Goal: Information Seeking & Learning: Learn about a topic

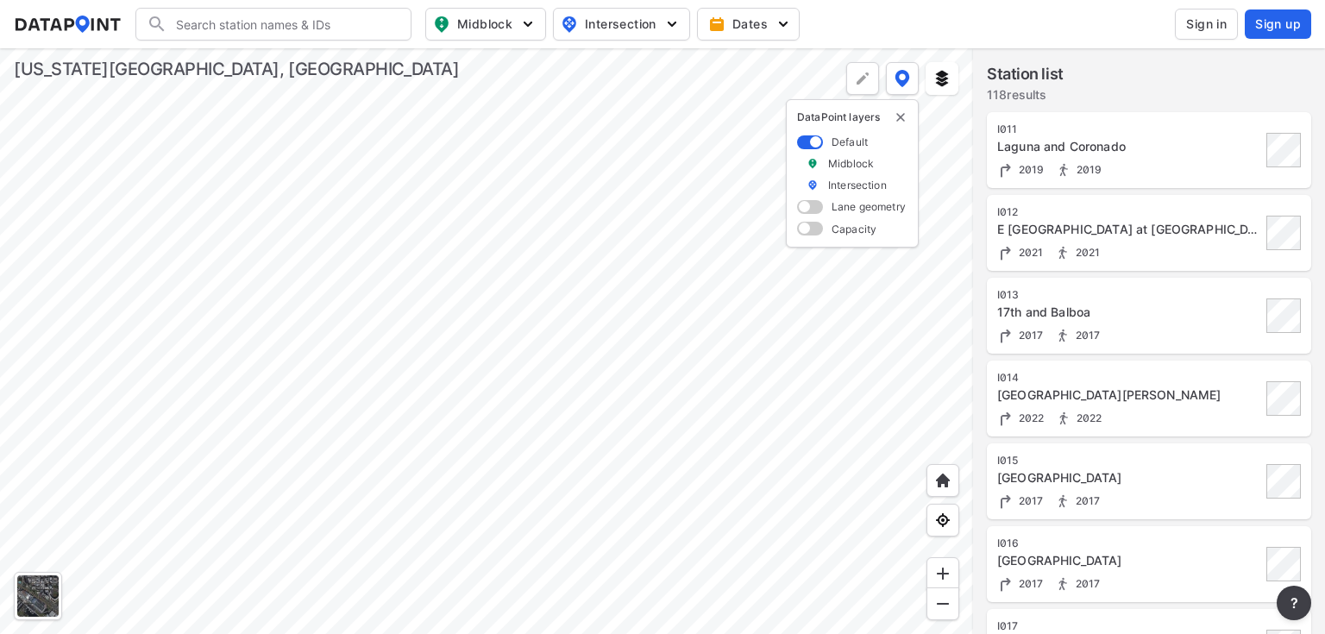
click at [810, 211] on span at bounding box center [810, 207] width 26 height 14
click at [808, 209] on input "checkbox" at bounding box center [802, 209] width 11 height 0
click at [807, 144] on span at bounding box center [810, 142] width 26 height 14
click at [807, 143] on input "checkbox" at bounding box center [802, 143] width 11 height 0
click at [811, 229] on span at bounding box center [810, 229] width 26 height 14
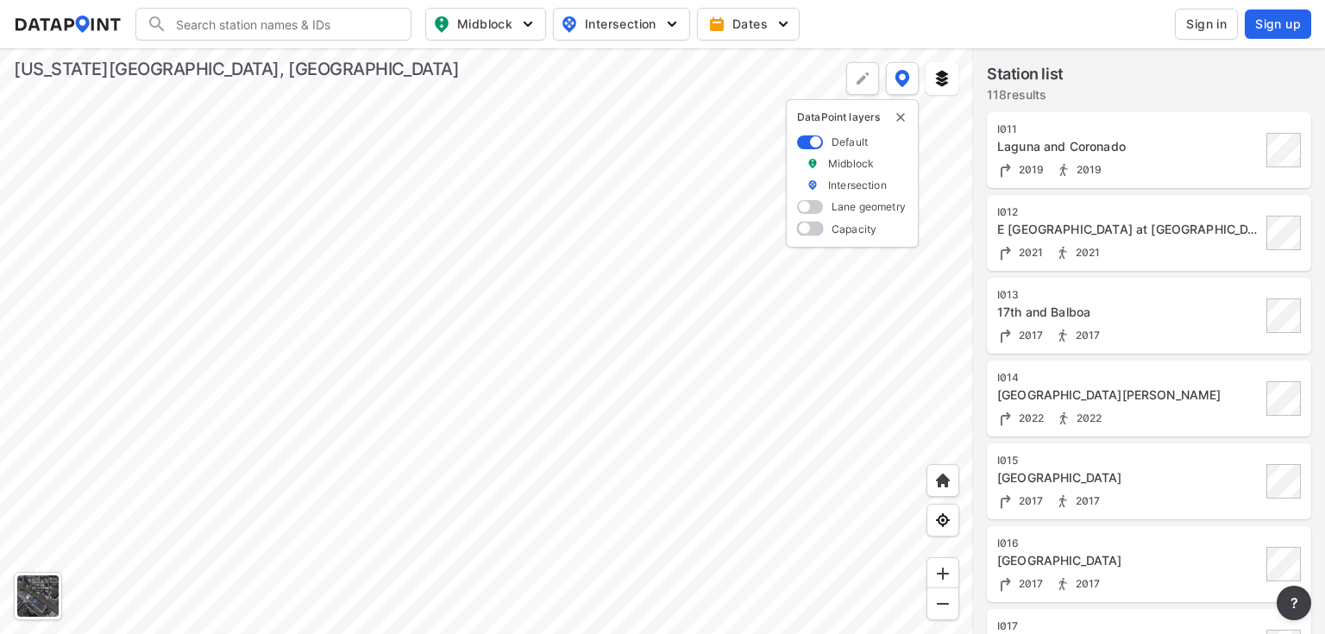
click at [808, 230] on input "checkbox" at bounding box center [802, 230] width 11 height 0
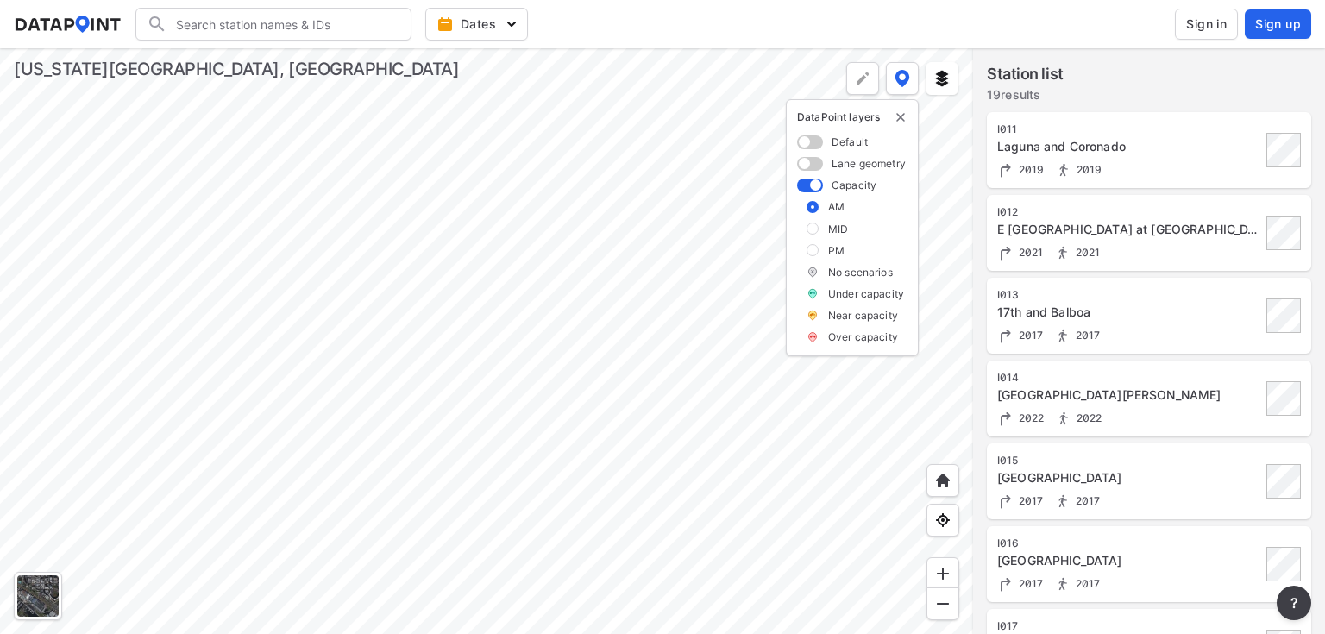
click at [463, 327] on div at bounding box center [486, 341] width 973 height 586
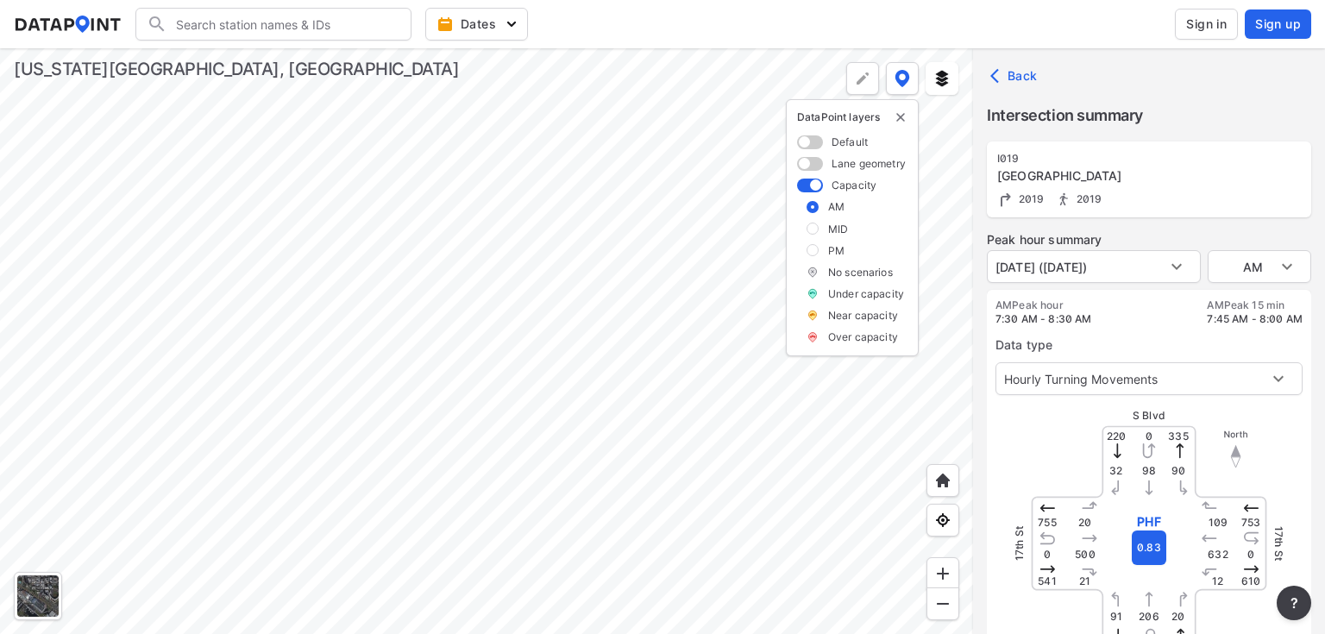
type input "3055"
click at [1162, 269] on body "Search Please enter a search term. Dates Sign in Sign up Import Data Templates …" at bounding box center [662, 317] width 1325 height 634
click at [1181, 260] on div at bounding box center [662, 317] width 1325 height 634
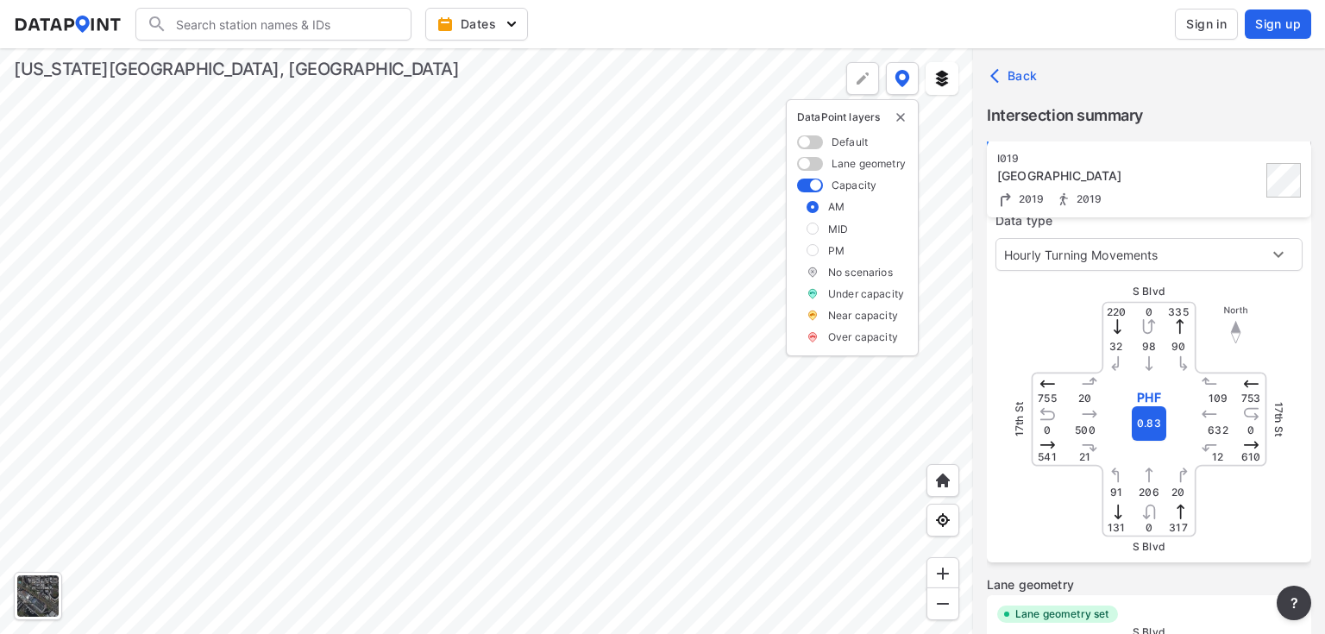
scroll to position [207, 0]
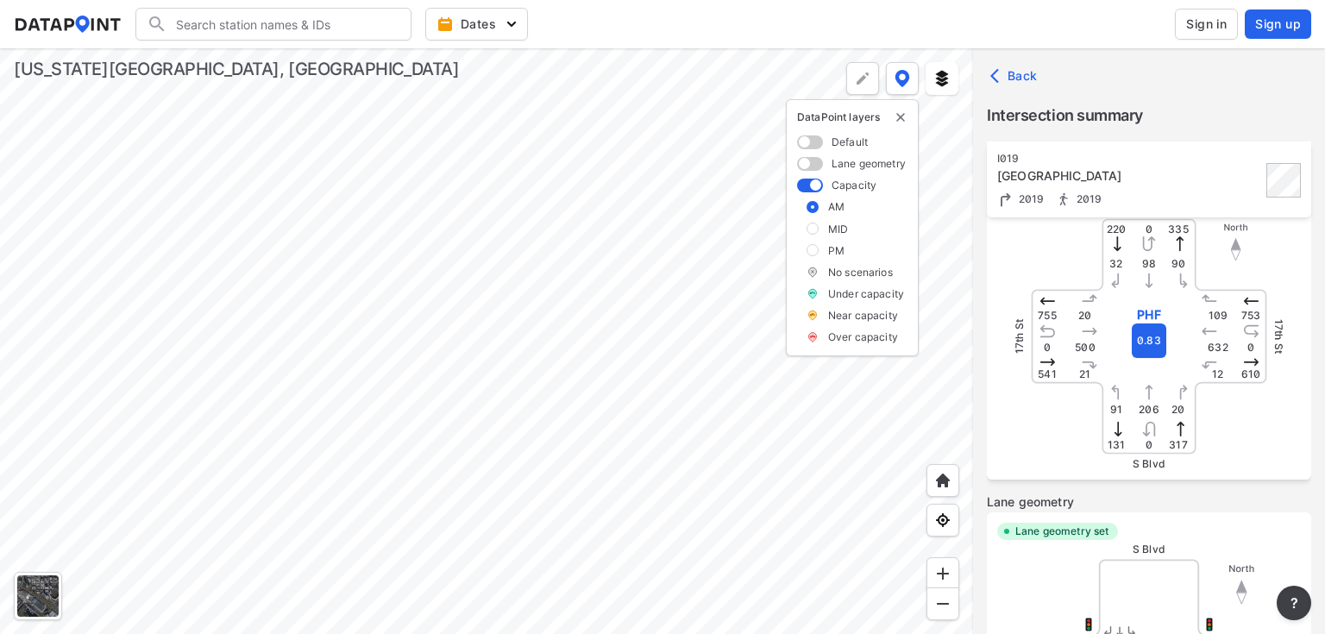
click at [463, 190] on div at bounding box center [486, 341] width 973 height 586
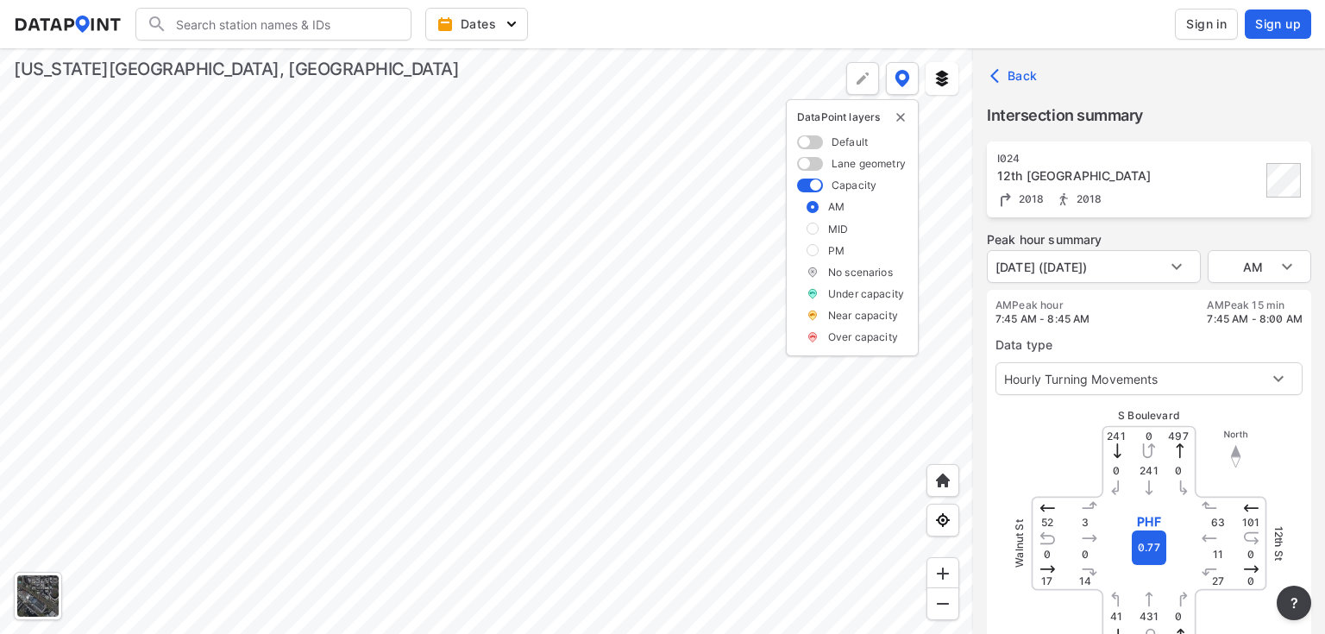
scroll to position [69, 0]
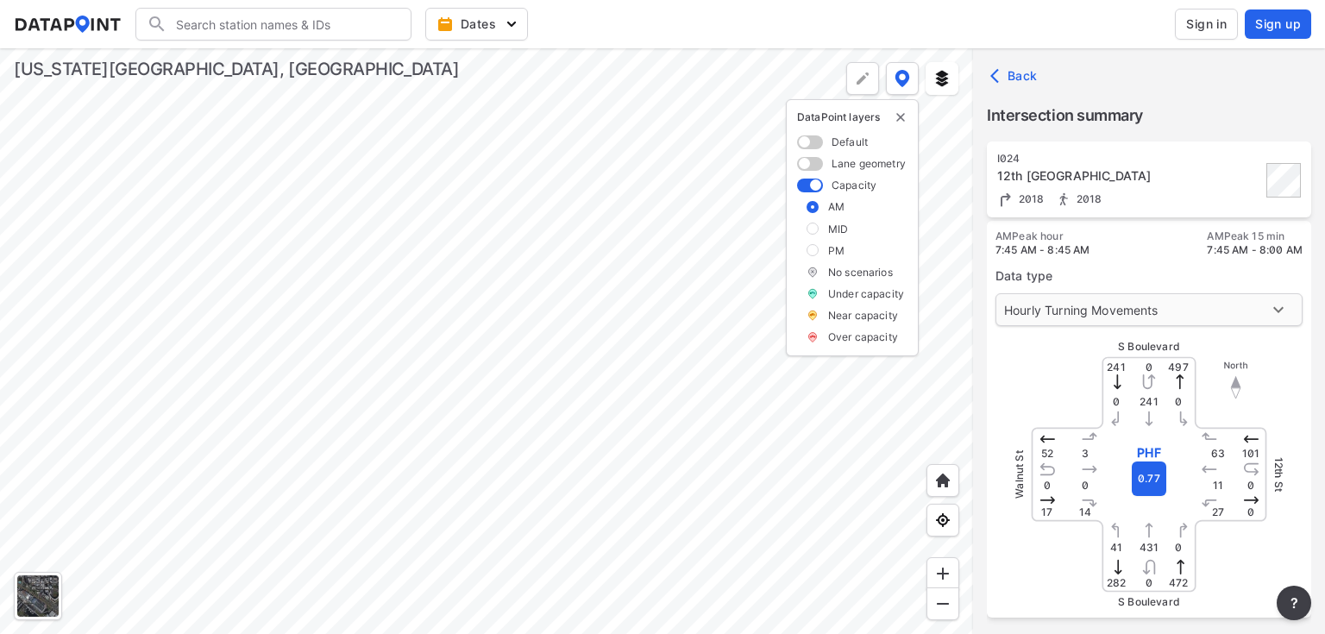
click at [1277, 310] on body "Search Please enter a search term. Dates Sign in Sign up Import Data Templates …" at bounding box center [662, 317] width 1325 height 634
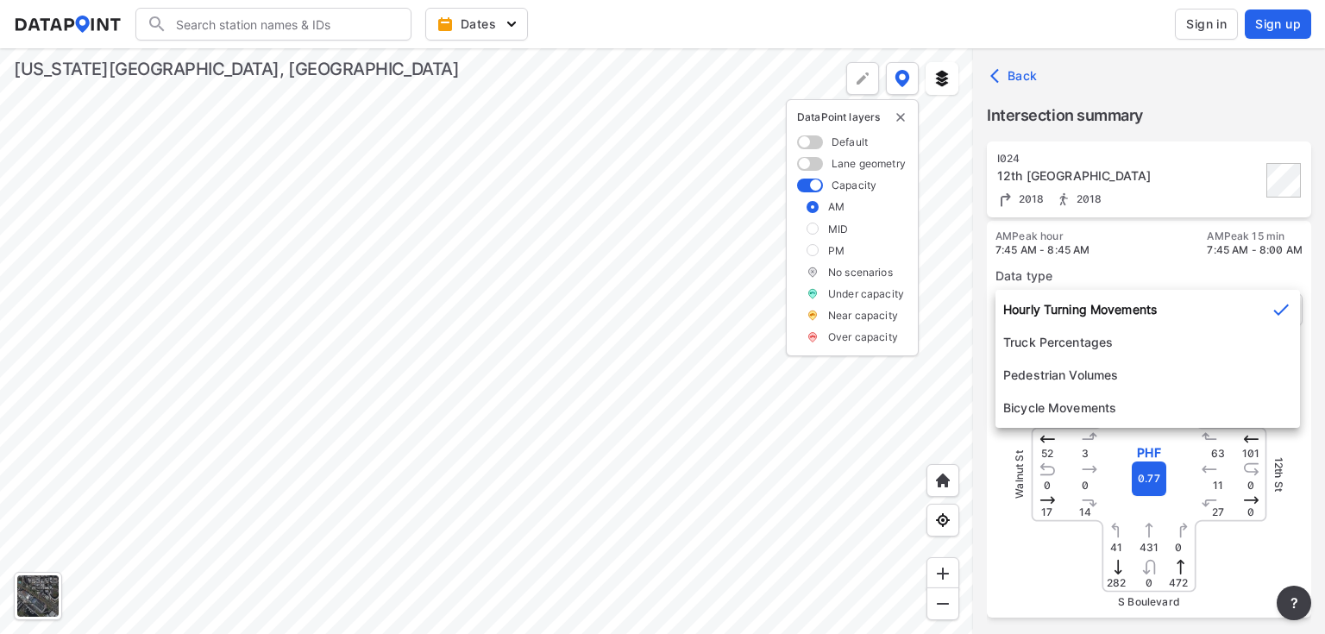
click at [1244, 310] on li "Hourly Turning Movements" at bounding box center [1147, 309] width 304 height 33
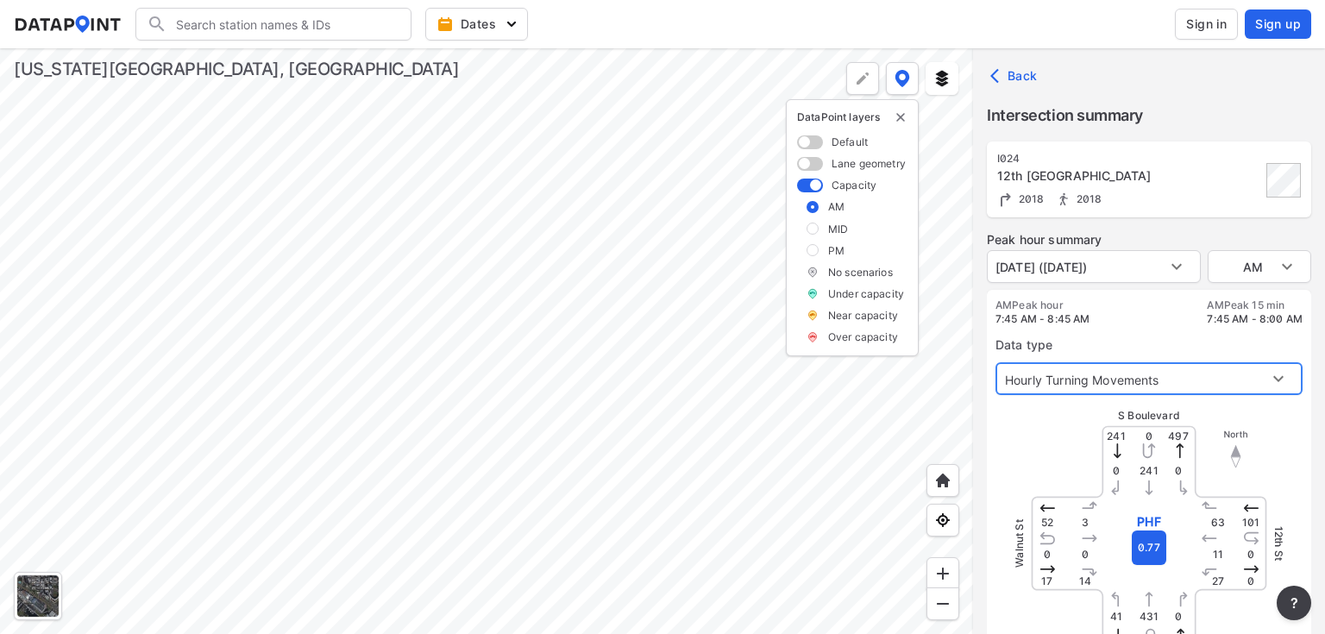
scroll to position [0, 0]
click at [806, 140] on span at bounding box center [810, 142] width 26 height 14
click at [806, 143] on input "checkbox" at bounding box center [802, 143] width 11 height 0
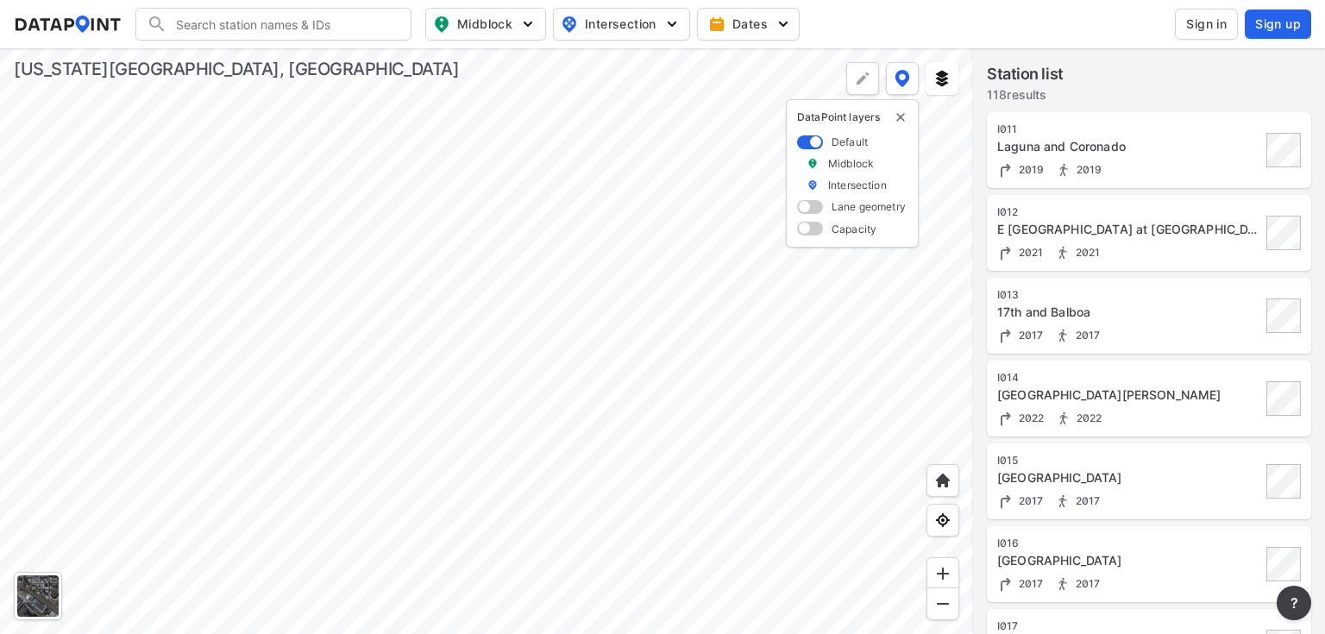
click at [690, 122] on div at bounding box center [486, 341] width 973 height 586
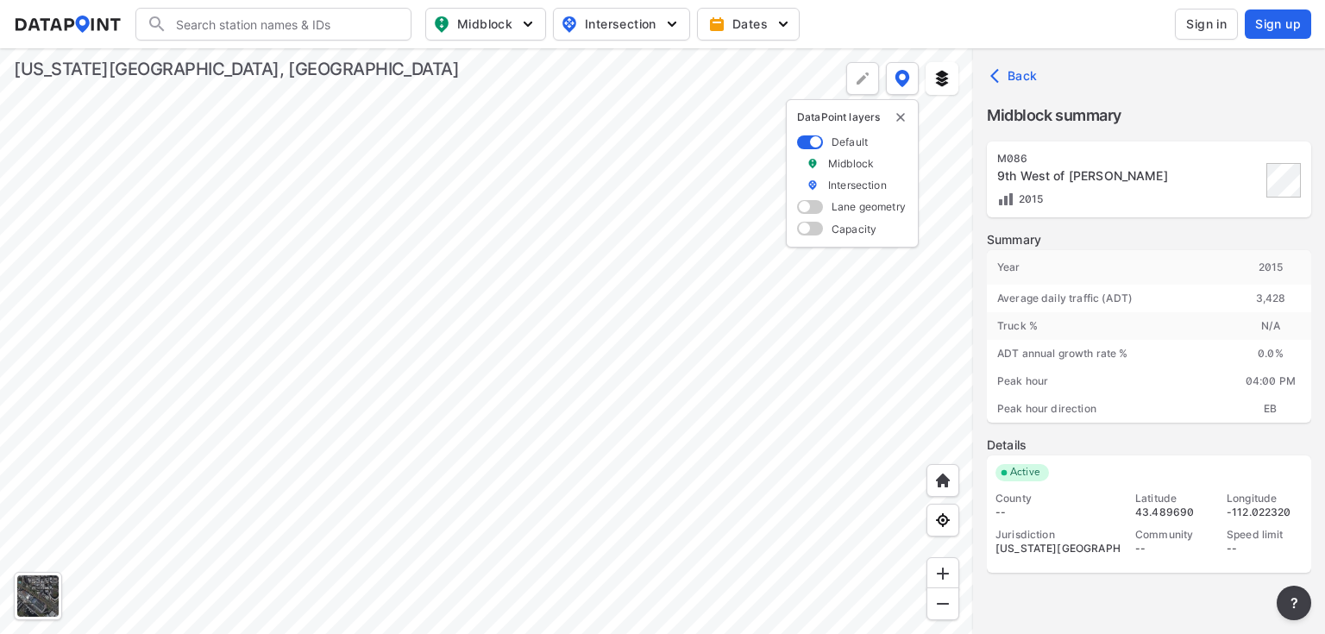
click at [580, 218] on div at bounding box center [486, 341] width 973 height 586
click at [669, 378] on div at bounding box center [486, 341] width 973 height 586
click at [252, 316] on div at bounding box center [486, 341] width 973 height 586
click at [669, 373] on div at bounding box center [486, 341] width 973 height 586
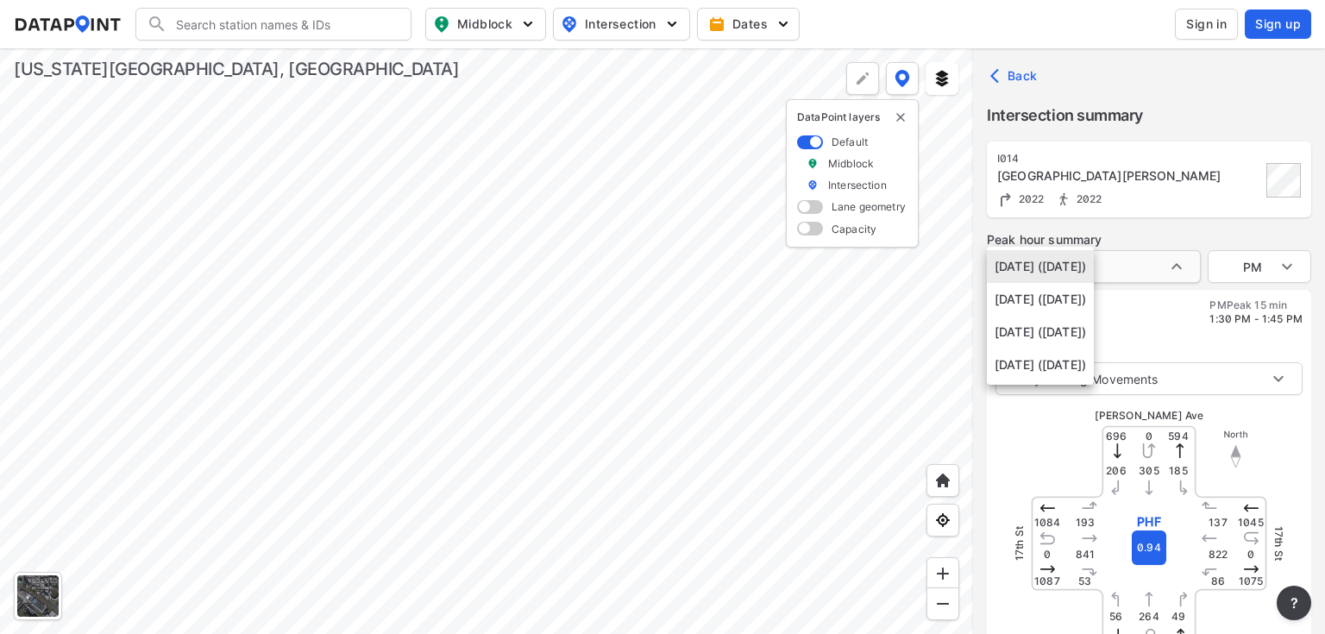
click at [1180, 266] on body "Search Please enter a search term. Midblock Intersection Dates Sign in Sign up …" at bounding box center [662, 317] width 1325 height 634
click at [1093, 298] on li "[DATE] ([DATE])" at bounding box center [1040, 299] width 107 height 33
type input "[DATE] ([DATE])"
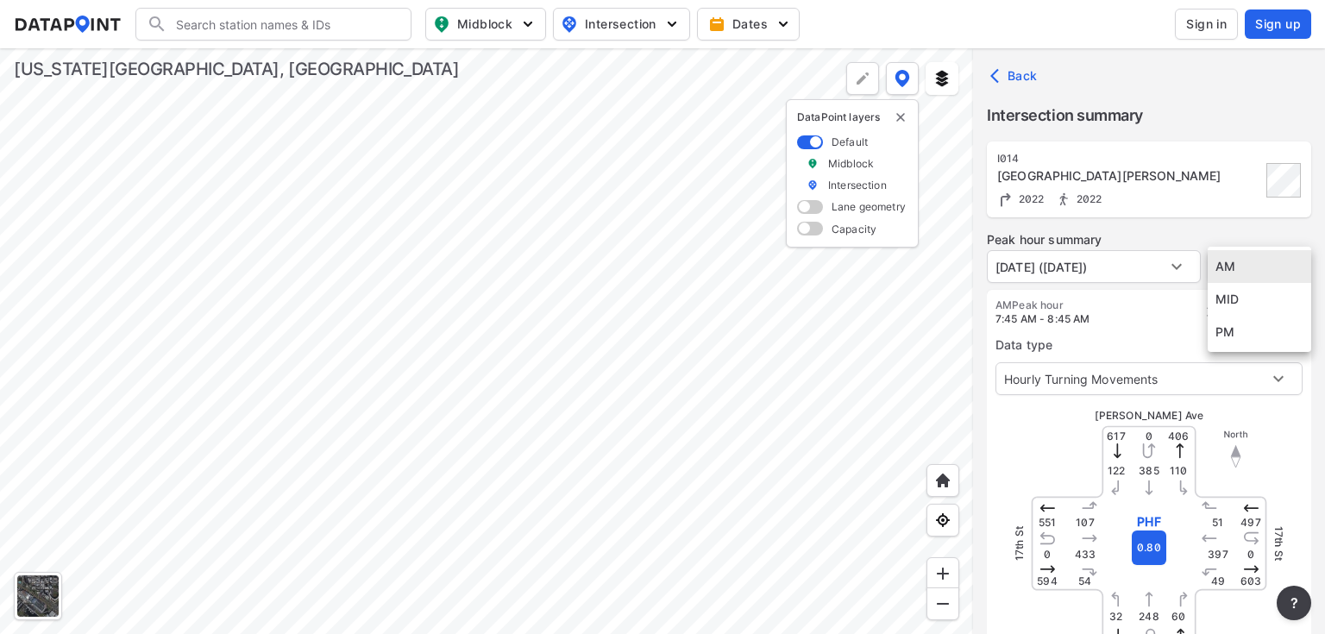
click at [1285, 270] on body "Search Please enter a search term. Midblock Intersection Dates Sign in Sign up …" at bounding box center [662, 317] width 1325 height 634
click at [1224, 328] on li "PM" at bounding box center [1258, 332] width 103 height 33
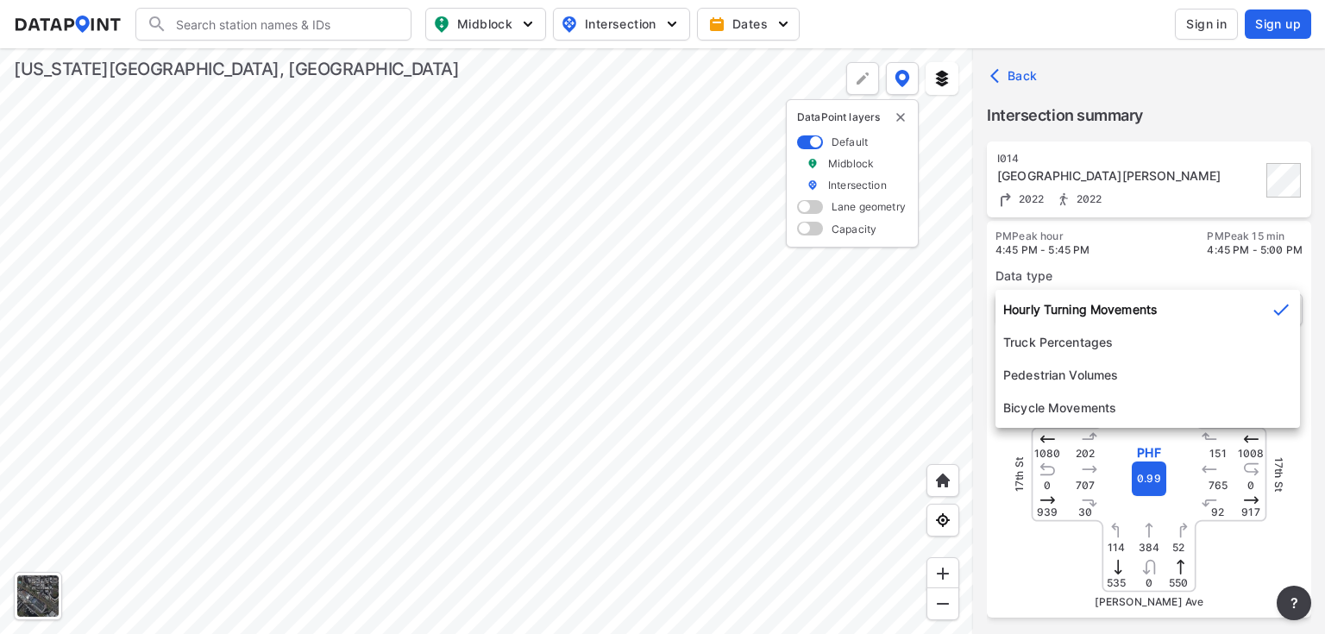
click at [1219, 304] on body "Search Please enter a search term. Midblock Intersection Dates Sign in Sign up …" at bounding box center [662, 317] width 1325 height 634
click at [1219, 304] on li "Hourly Turning Movements" at bounding box center [1147, 309] width 304 height 33
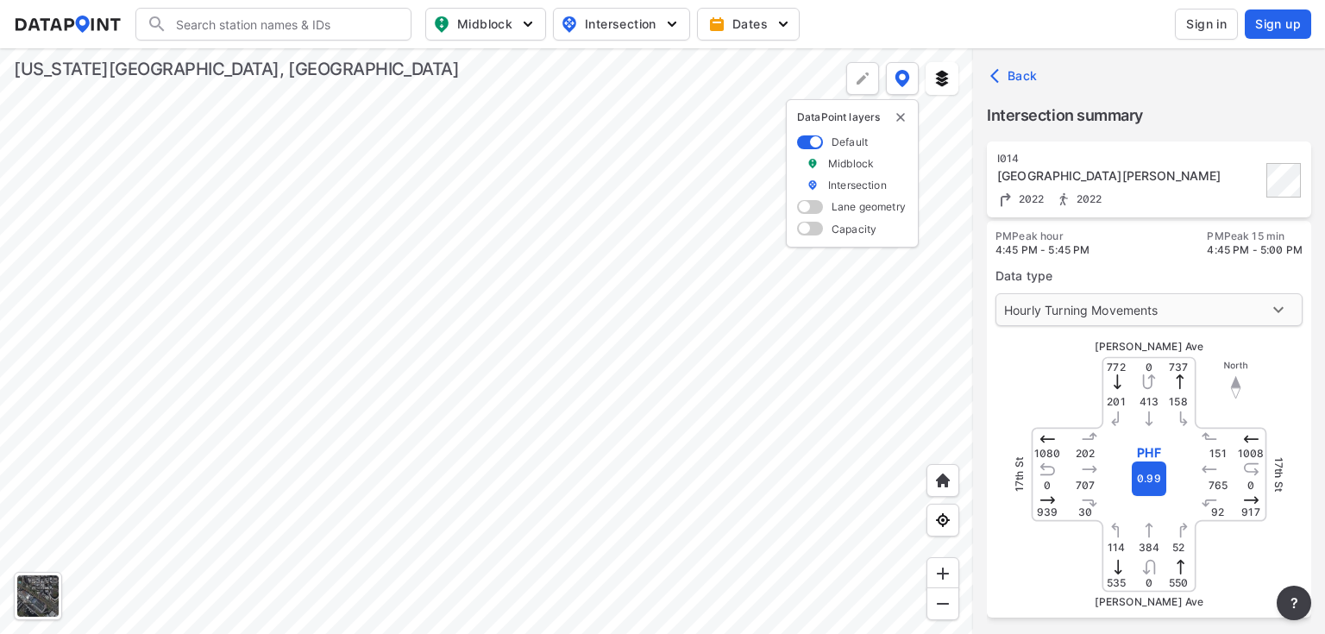
click at [1188, 307] on body "Search Please enter a search term. Midblock Intersection Dates Sign in Sign up …" at bounding box center [662, 317] width 1325 height 634
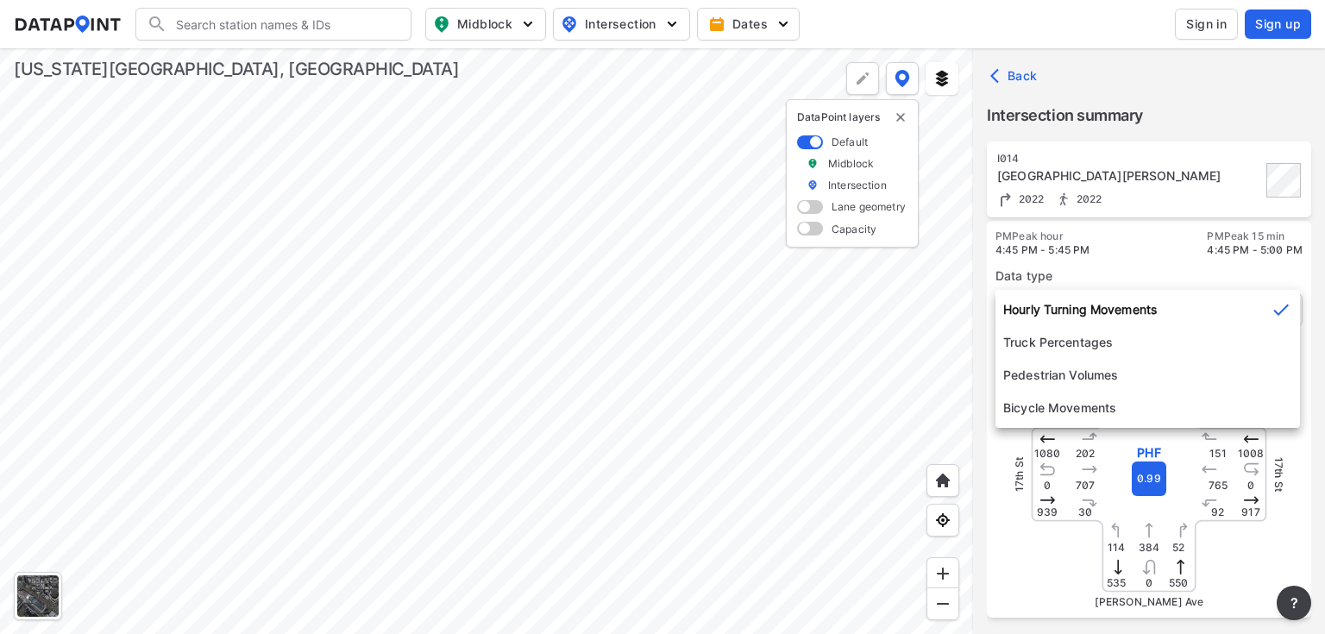
click at [1135, 304] on li "Hourly Turning Movements" at bounding box center [1147, 309] width 304 height 33
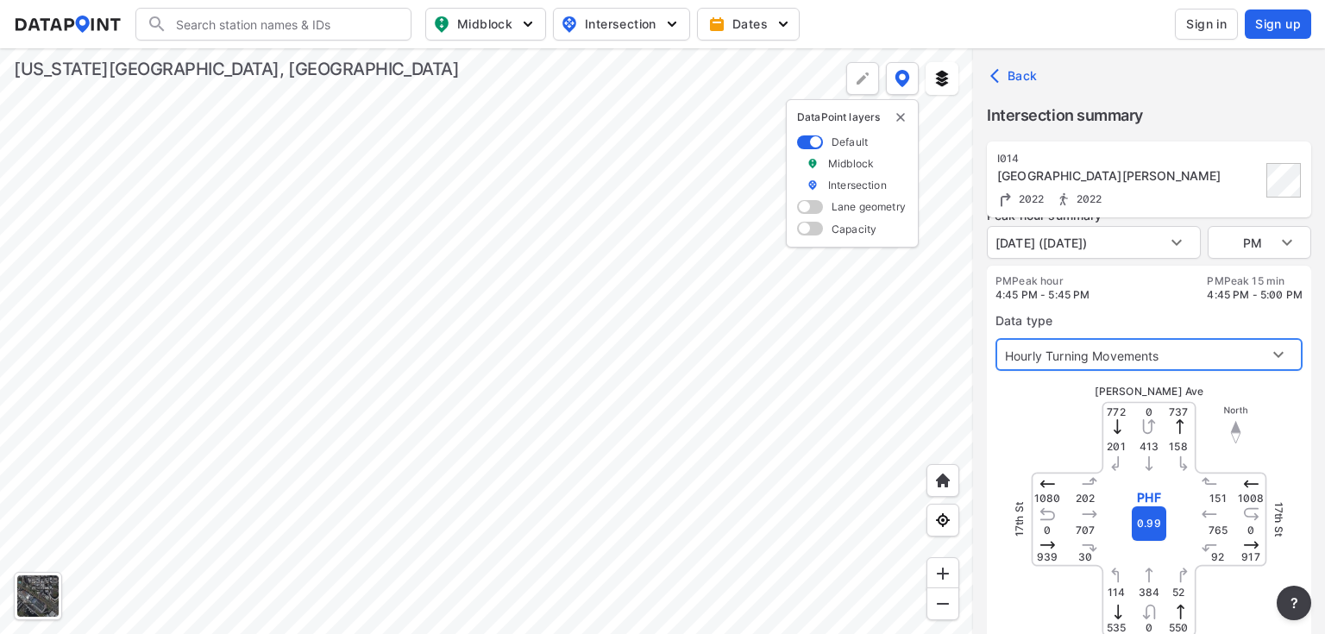
scroll to position [0, 0]
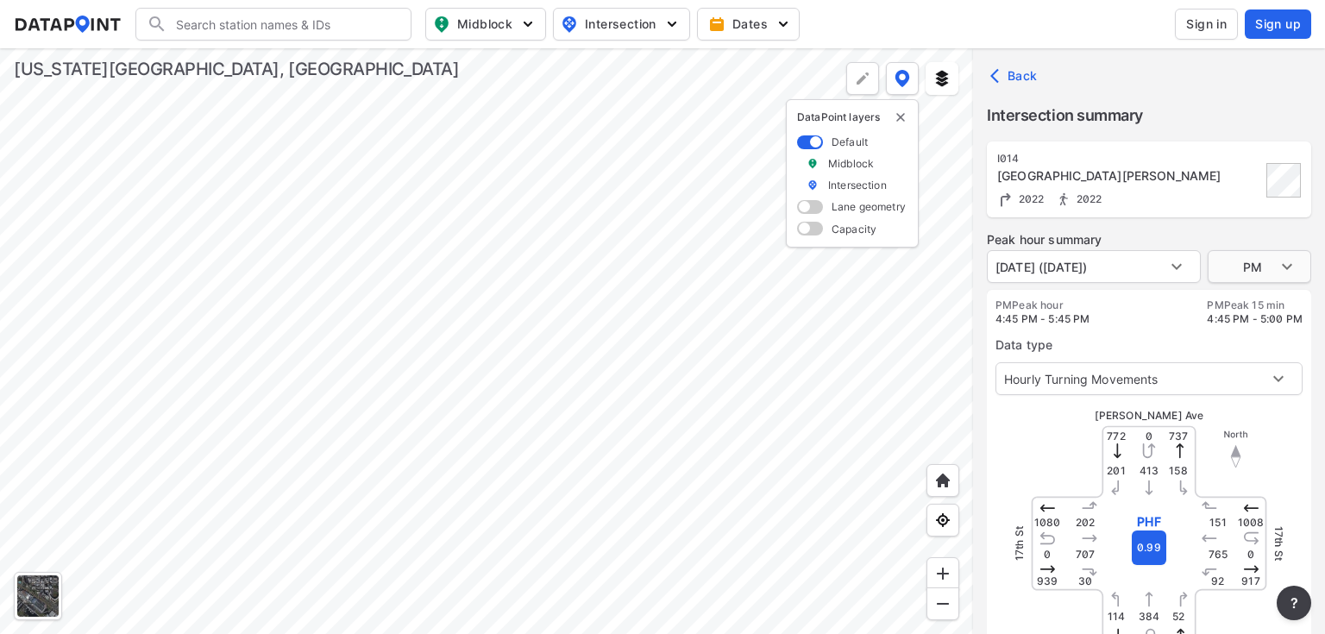
click at [1264, 265] on body "Search Please enter a search term. Midblock Intersection Dates Sign in Sign up …" at bounding box center [662, 317] width 1325 height 634
click at [1231, 266] on li "PM" at bounding box center [1258, 266] width 103 height 33
click at [1152, 264] on body "Search Please enter a search term. Midblock Intersection Dates Sign in Sign up …" at bounding box center [662, 317] width 1325 height 634
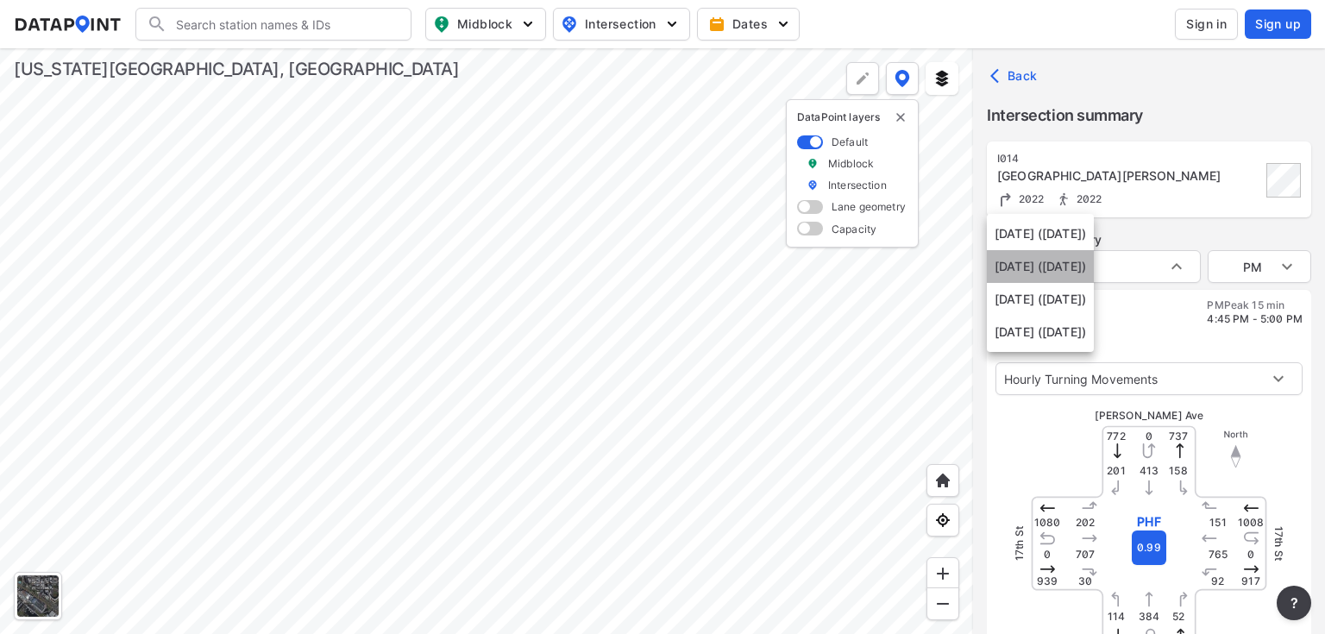
click at [1093, 276] on li "[DATE] ([DATE])" at bounding box center [1040, 266] width 107 height 33
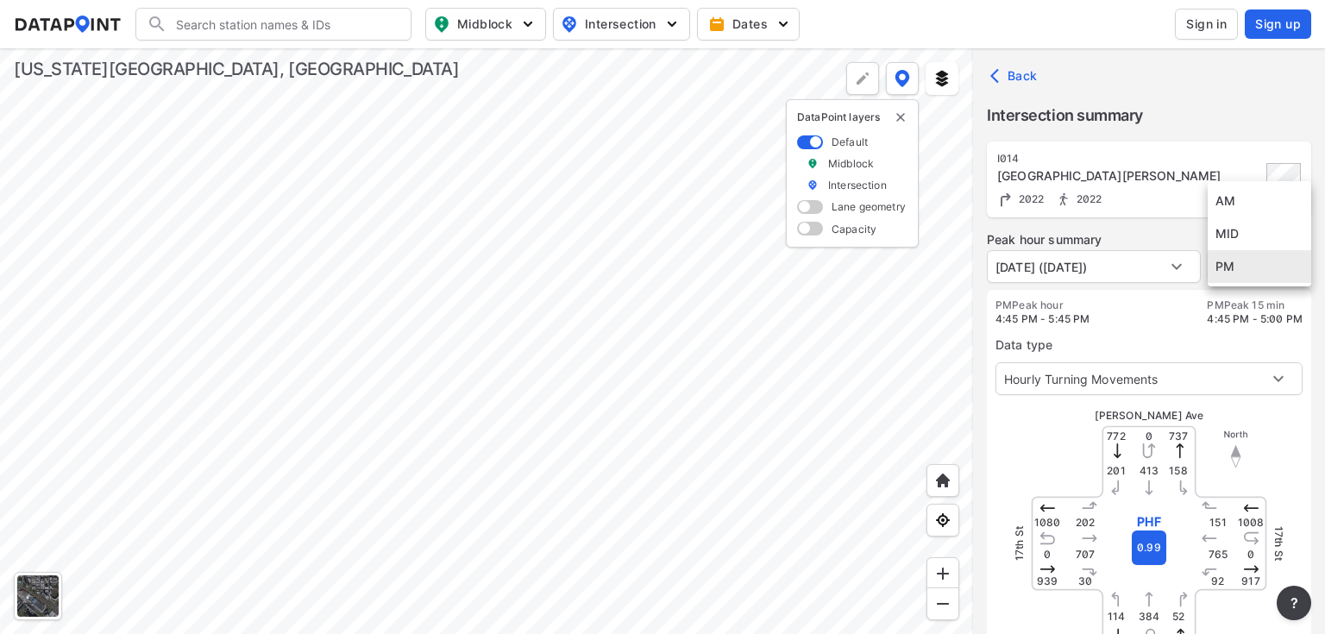
click at [1250, 273] on body "Search Please enter a search term. Midblock Intersection Dates Sign in Sign up …" at bounding box center [662, 317] width 1325 height 634
click at [1243, 236] on li "MID" at bounding box center [1258, 233] width 103 height 33
type input "MID"
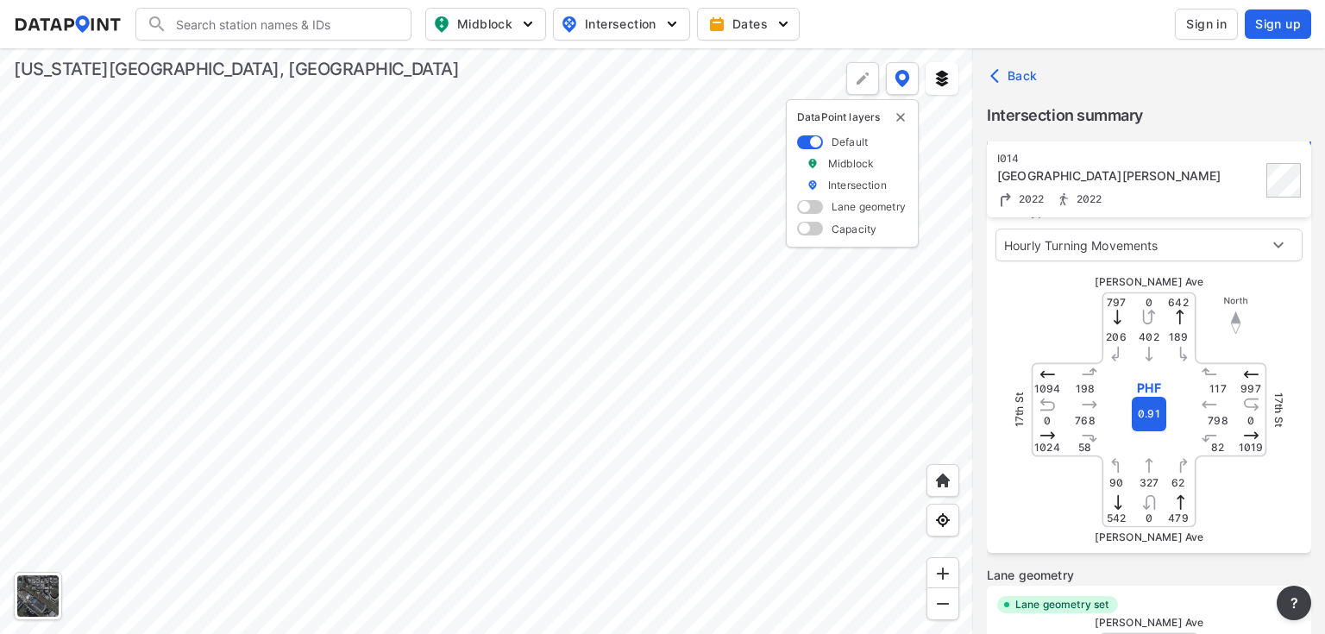
scroll to position [138, 0]
click at [808, 228] on span at bounding box center [810, 229] width 26 height 14
click at [808, 230] on input "checkbox" at bounding box center [802, 230] width 11 height 0
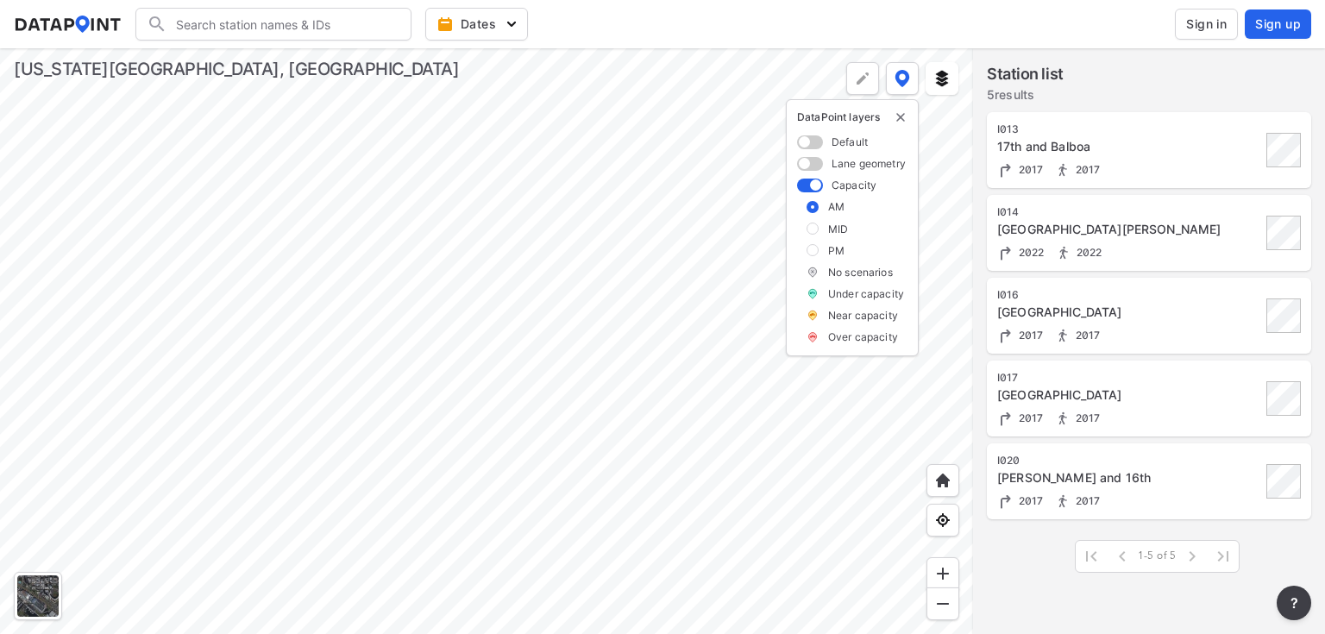
click at [669, 376] on div at bounding box center [486, 341] width 973 height 586
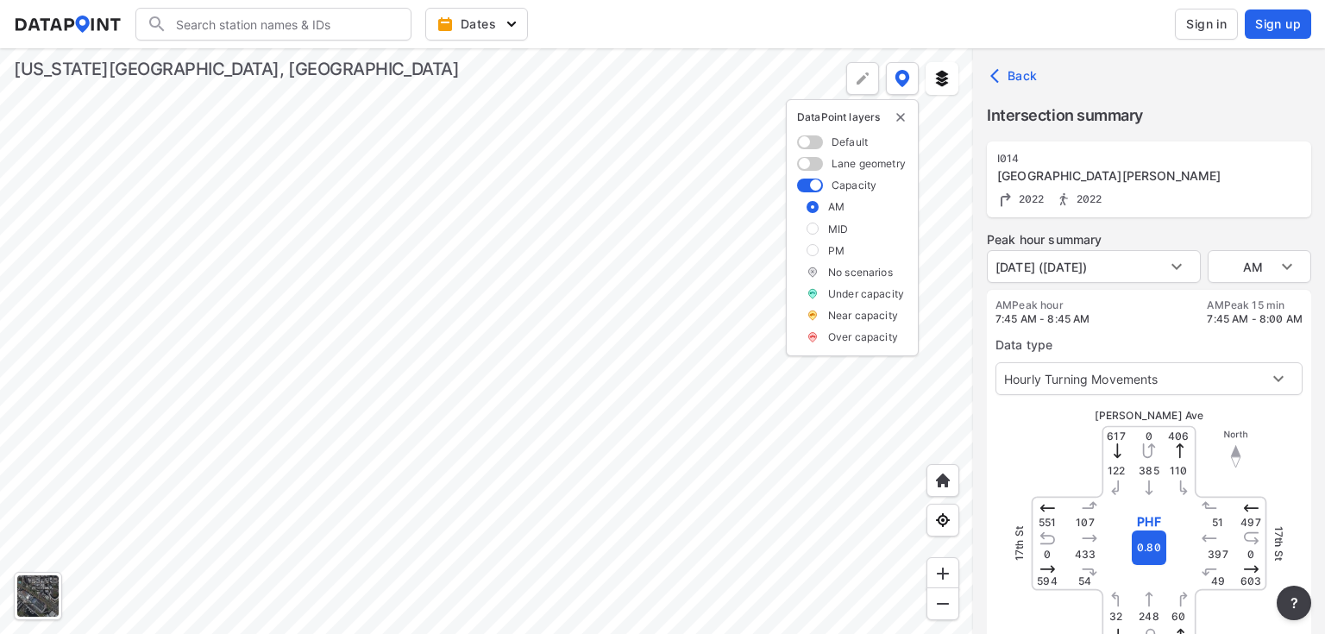
type input "3049"
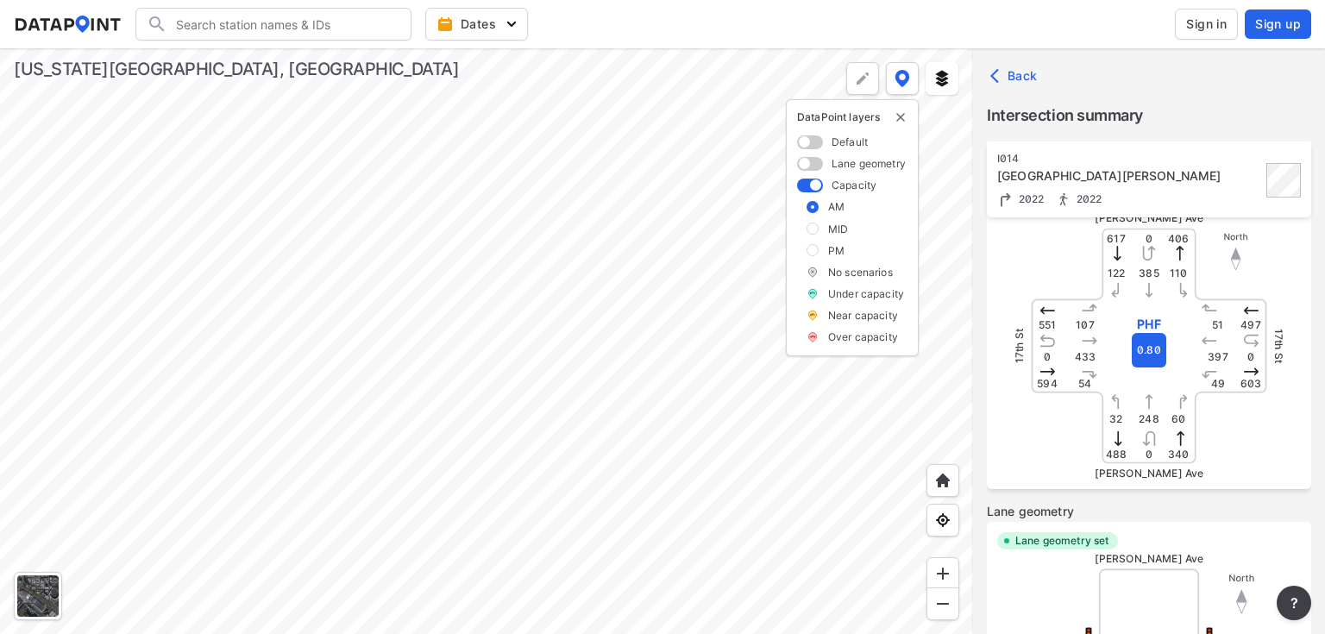
scroll to position [207, 0]
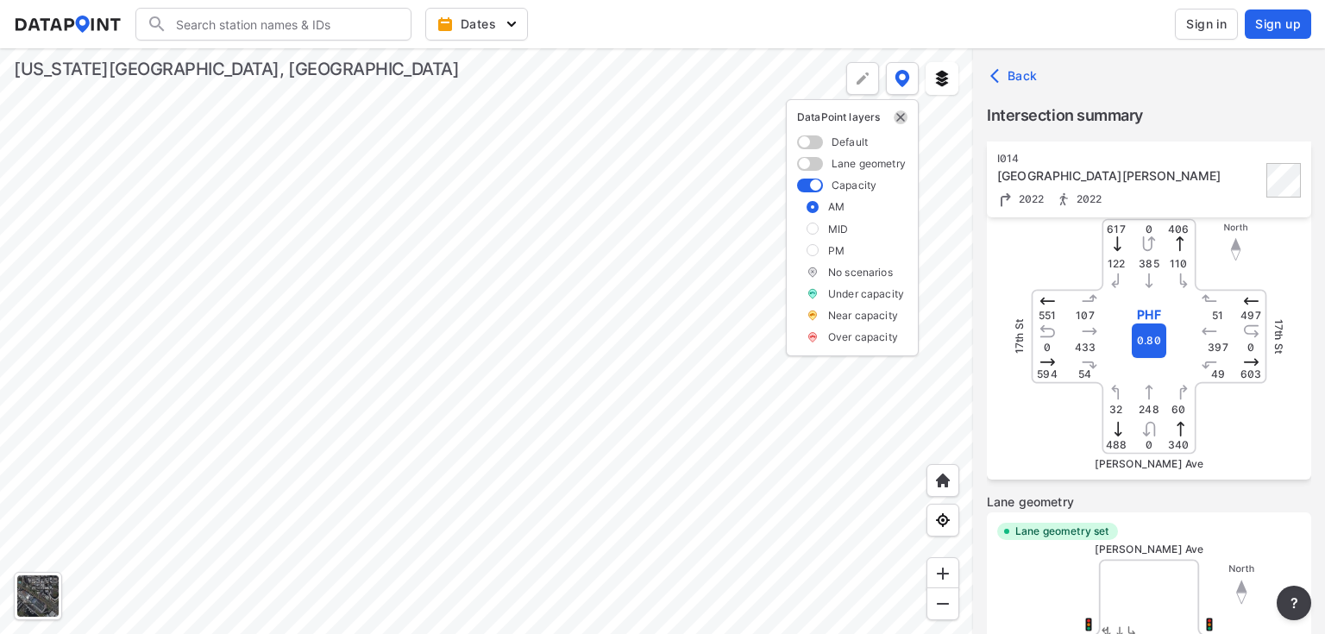
click at [902, 118] on img "delete" at bounding box center [900, 117] width 14 height 14
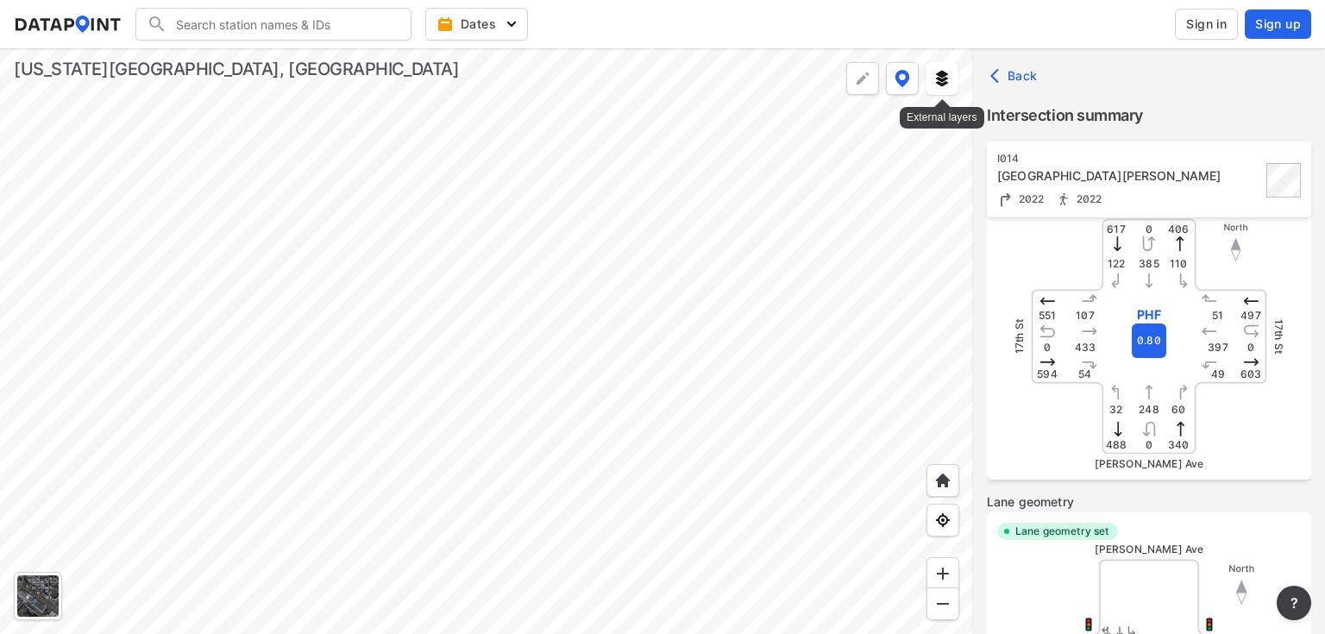
click at [939, 78] on img at bounding box center [941, 78] width 17 height 17
click at [937, 79] on img at bounding box center [941, 78] width 17 height 17
click at [905, 82] on img at bounding box center [902, 78] width 16 height 17
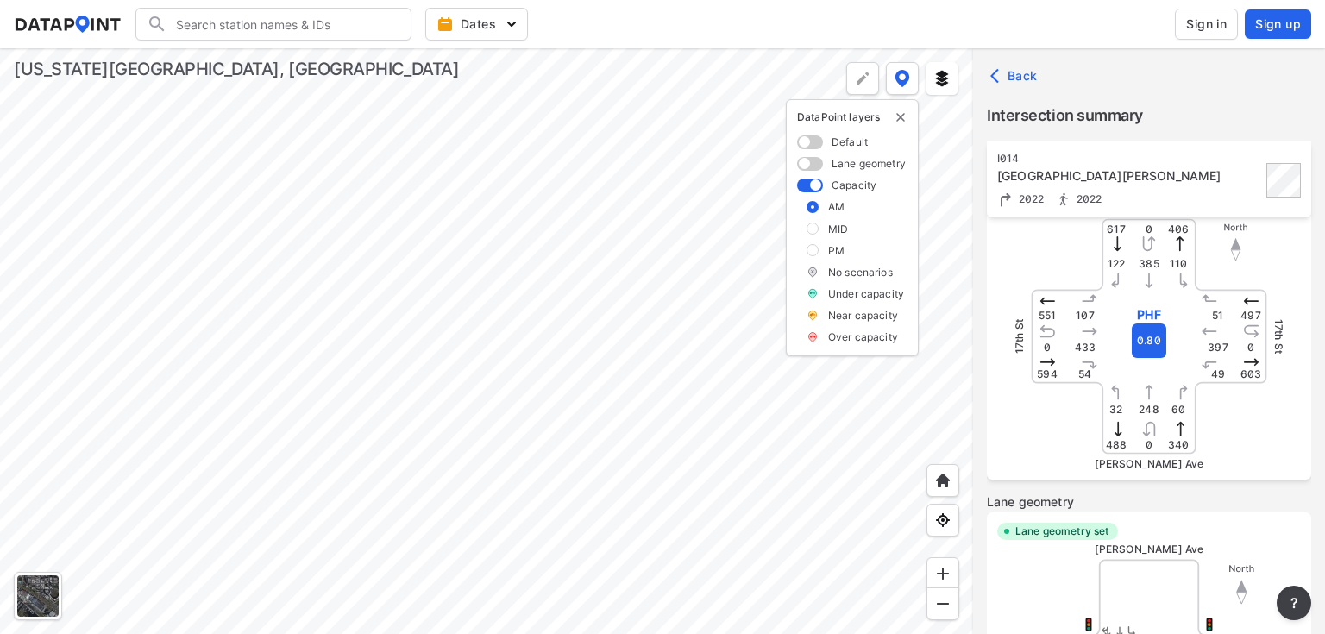
click at [693, 317] on div at bounding box center [486, 341] width 973 height 586
click at [586, 294] on div at bounding box center [486, 341] width 973 height 586
click at [809, 139] on span at bounding box center [810, 142] width 26 height 14
click at [808, 143] on input "checkbox" at bounding box center [802, 143] width 11 height 0
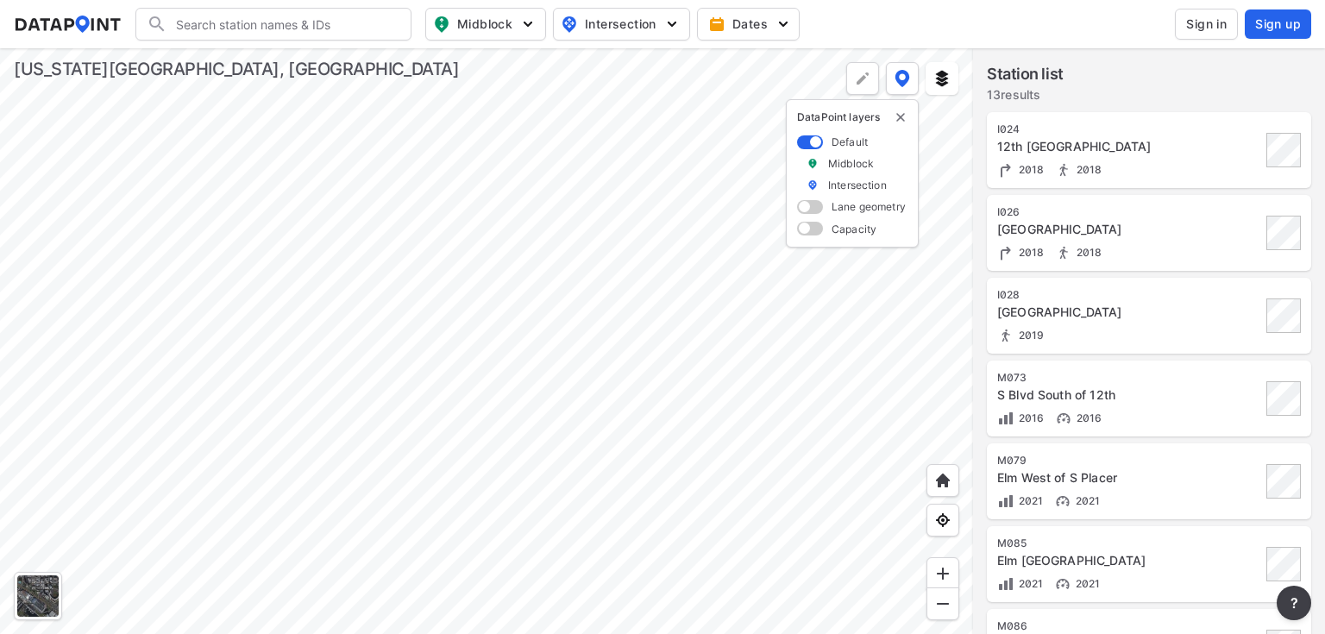
click at [812, 209] on span at bounding box center [810, 207] width 26 height 14
click at [808, 209] on input "checkbox" at bounding box center [802, 209] width 11 height 0
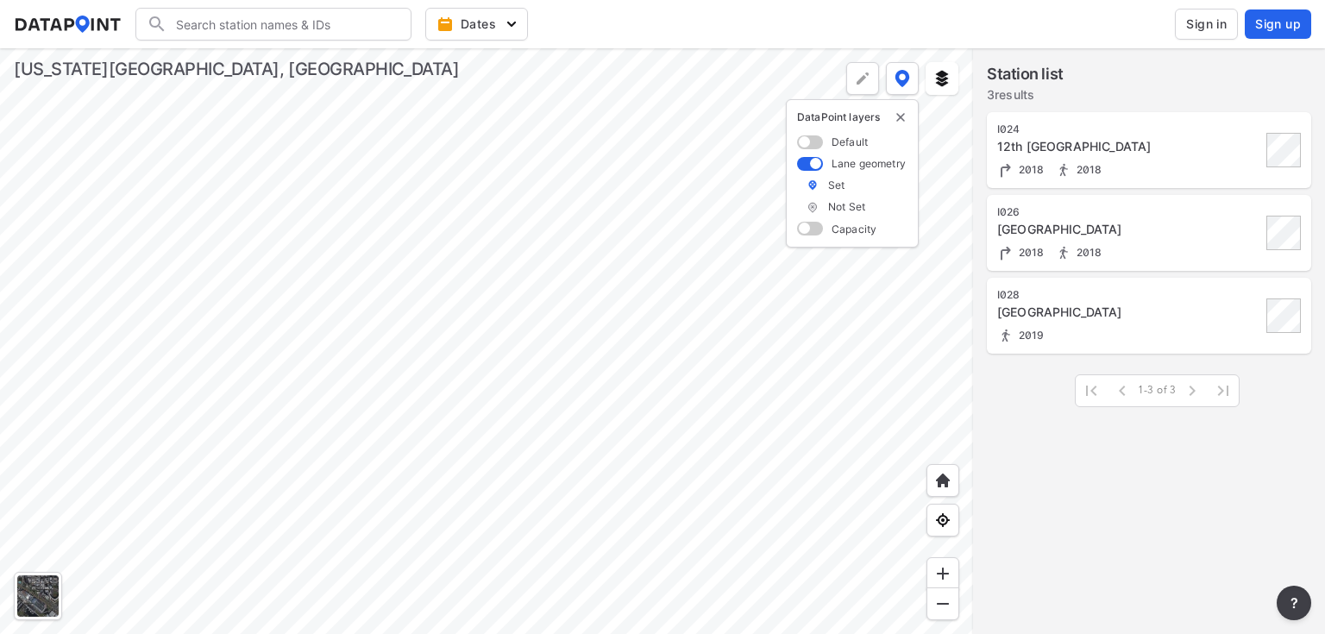
click at [685, 384] on div at bounding box center [486, 341] width 973 height 586
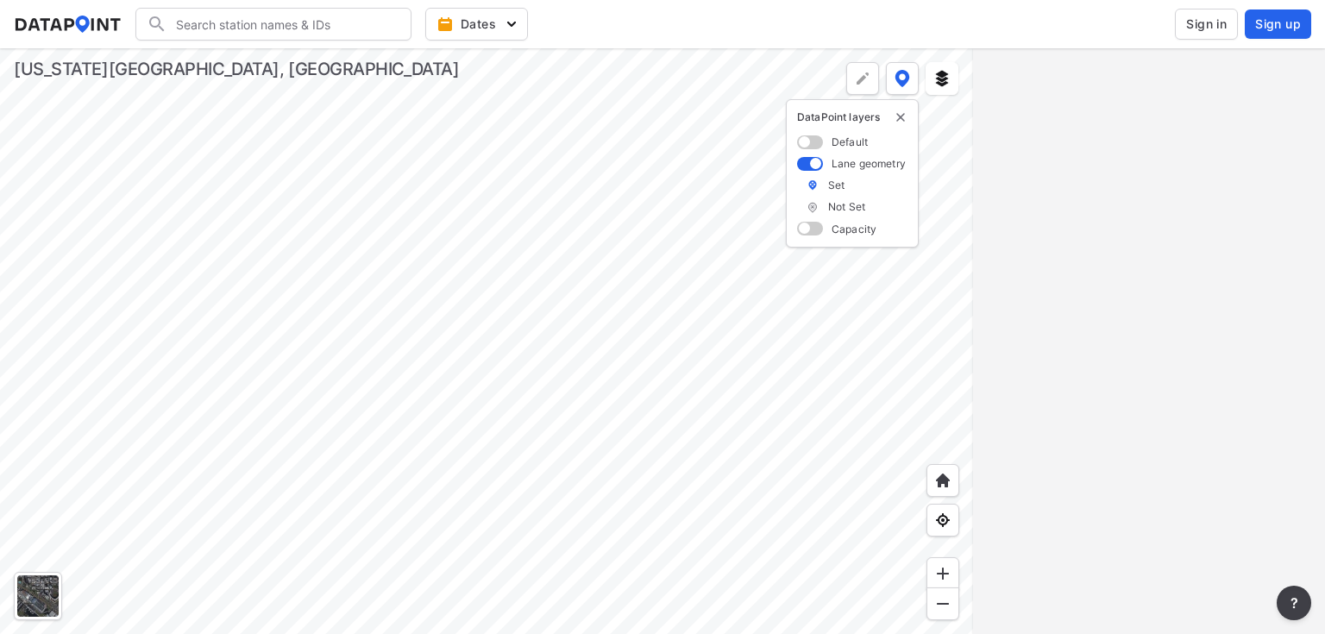
click at [521, 276] on div at bounding box center [486, 341] width 973 height 586
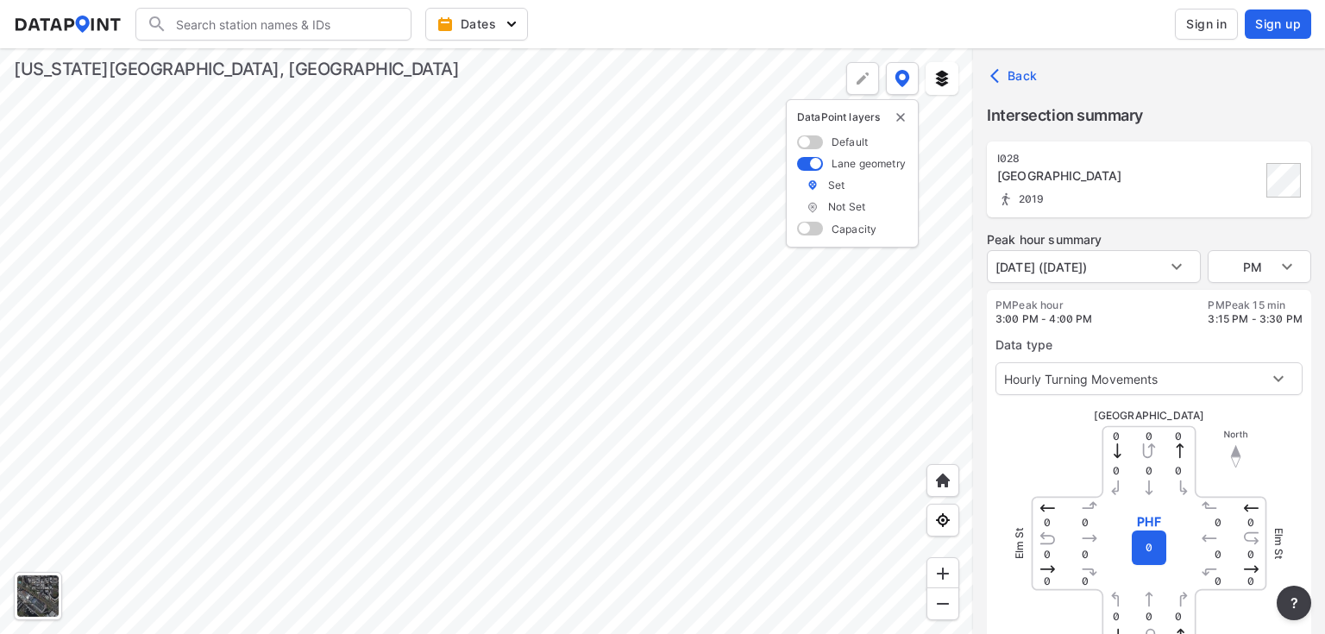
scroll to position [0, 0]
click at [1256, 267] on body "Search Please enter a search term. Dates Sign in Sign up Import Data Templates …" at bounding box center [662, 317] width 1325 height 634
click at [1256, 267] on li "PM" at bounding box center [1258, 266] width 103 height 33
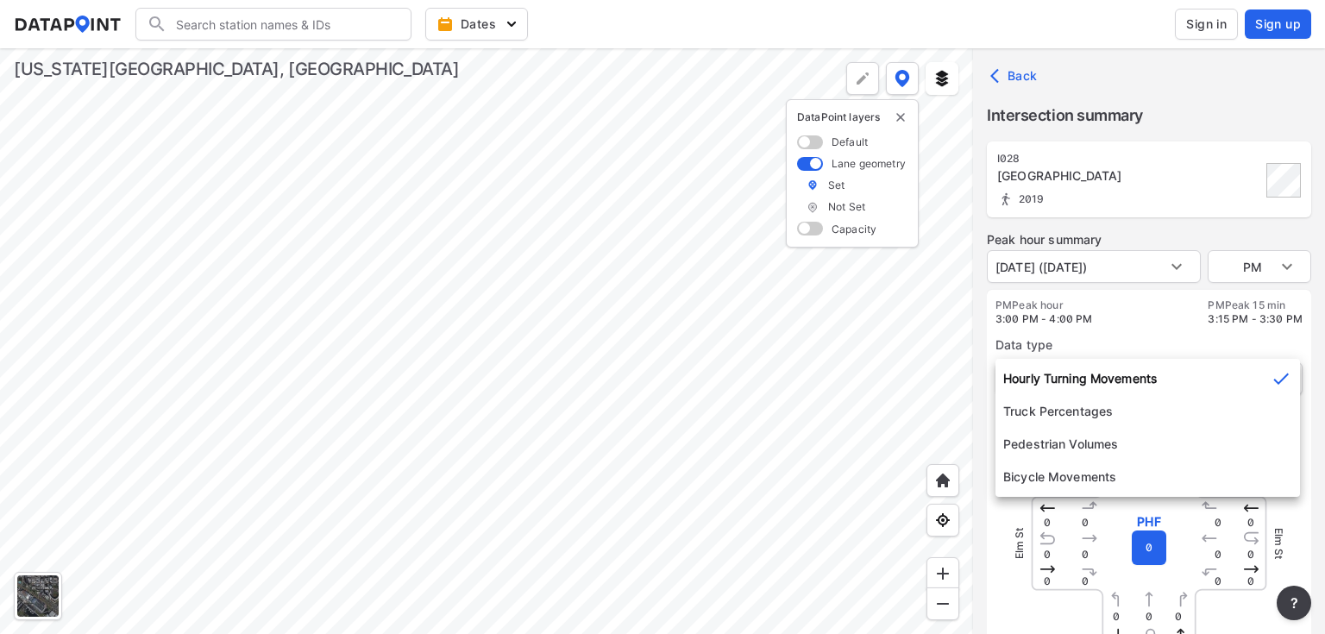
click at [1270, 383] on body "Search Please enter a search term. Dates Sign in Sign up Import Data Templates …" at bounding box center [662, 317] width 1325 height 634
click at [1230, 341] on div at bounding box center [662, 317] width 1325 height 634
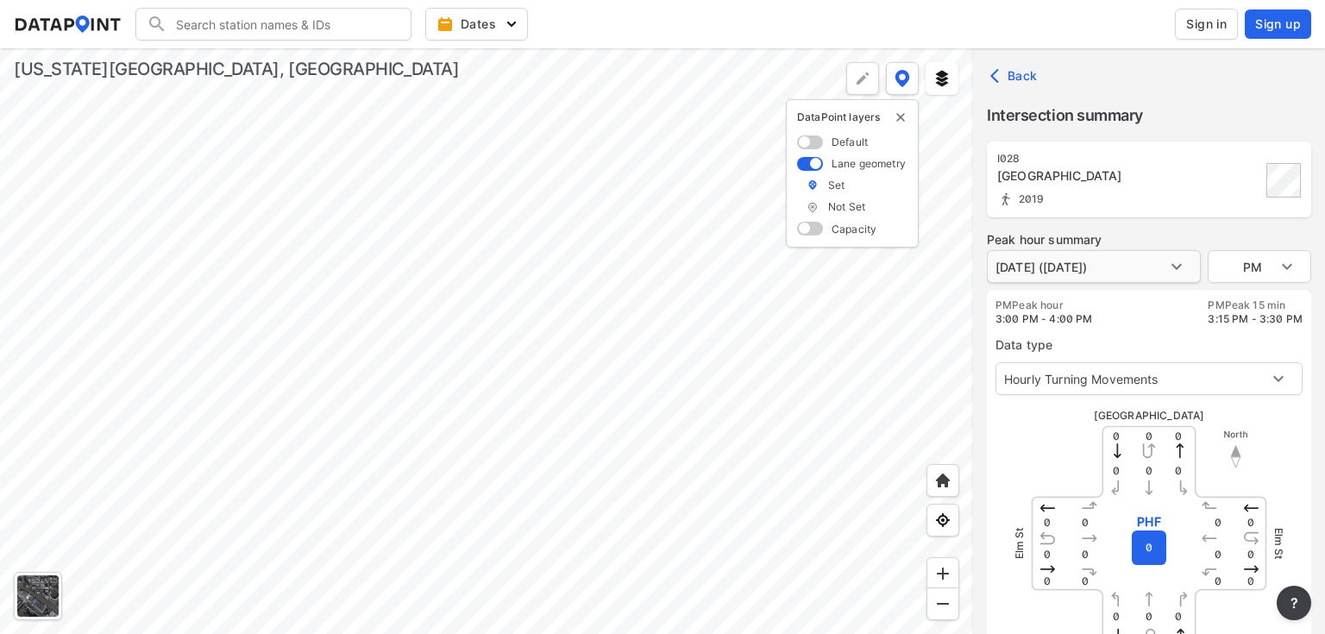
click at [1146, 272] on body "Search Please enter a search term. Dates Sign in Sign up Import Data Templates …" at bounding box center [662, 317] width 1325 height 634
click at [1093, 272] on li "[DATE] ([DATE])" at bounding box center [1040, 266] width 107 height 33
click at [438, 283] on div at bounding box center [486, 341] width 973 height 586
click at [635, 380] on div at bounding box center [486, 341] width 973 height 586
click at [912, 424] on div at bounding box center [486, 341] width 973 height 586
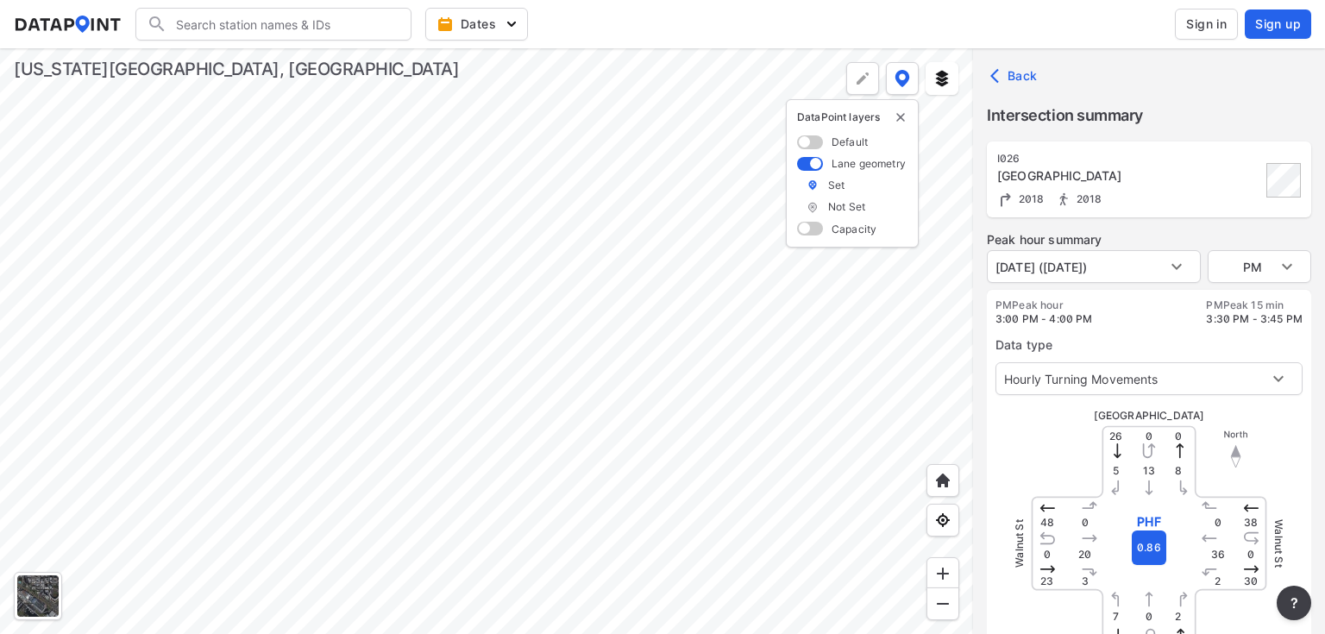
click at [806, 141] on span at bounding box center [810, 142] width 26 height 14
click at [806, 143] on input "checkbox" at bounding box center [802, 143] width 11 height 0
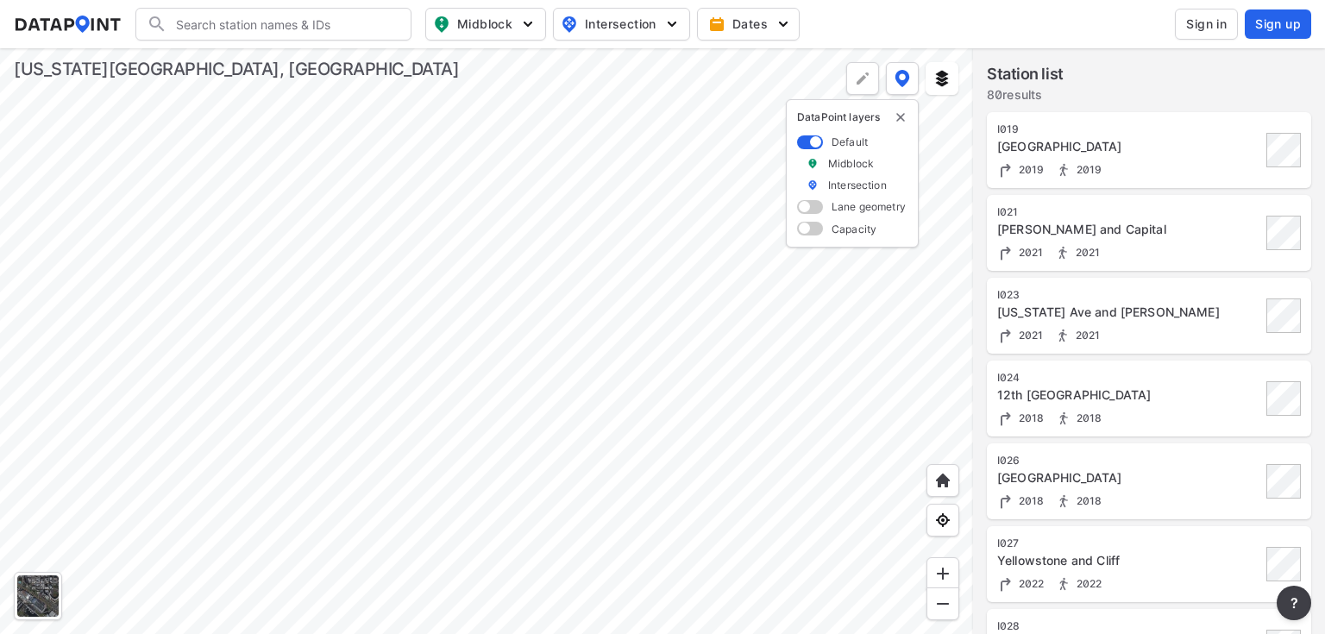
click at [520, 307] on div at bounding box center [486, 341] width 973 height 586
click at [431, 276] on div at bounding box center [486, 341] width 973 height 586
click at [400, 241] on div at bounding box center [486, 341] width 973 height 586
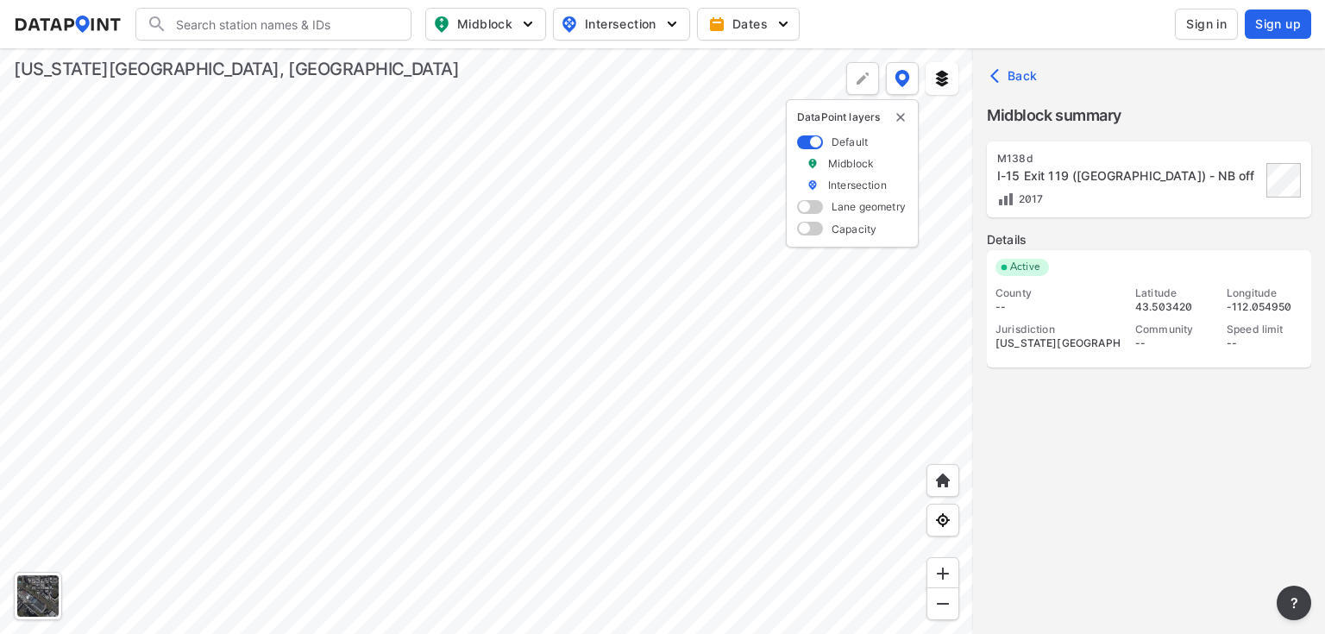
click at [1120, 303] on div "County -- Jurisdiction [US_STATE][GEOGRAPHIC_DATA], [GEOGRAPHIC_DATA] Latitude …" at bounding box center [1148, 322] width 307 height 72
click at [1124, 160] on div "M138d" at bounding box center [1129, 159] width 264 height 14
click at [805, 231] on span at bounding box center [810, 229] width 26 height 14
click at [805, 230] on input "checkbox" at bounding box center [802, 230] width 11 height 0
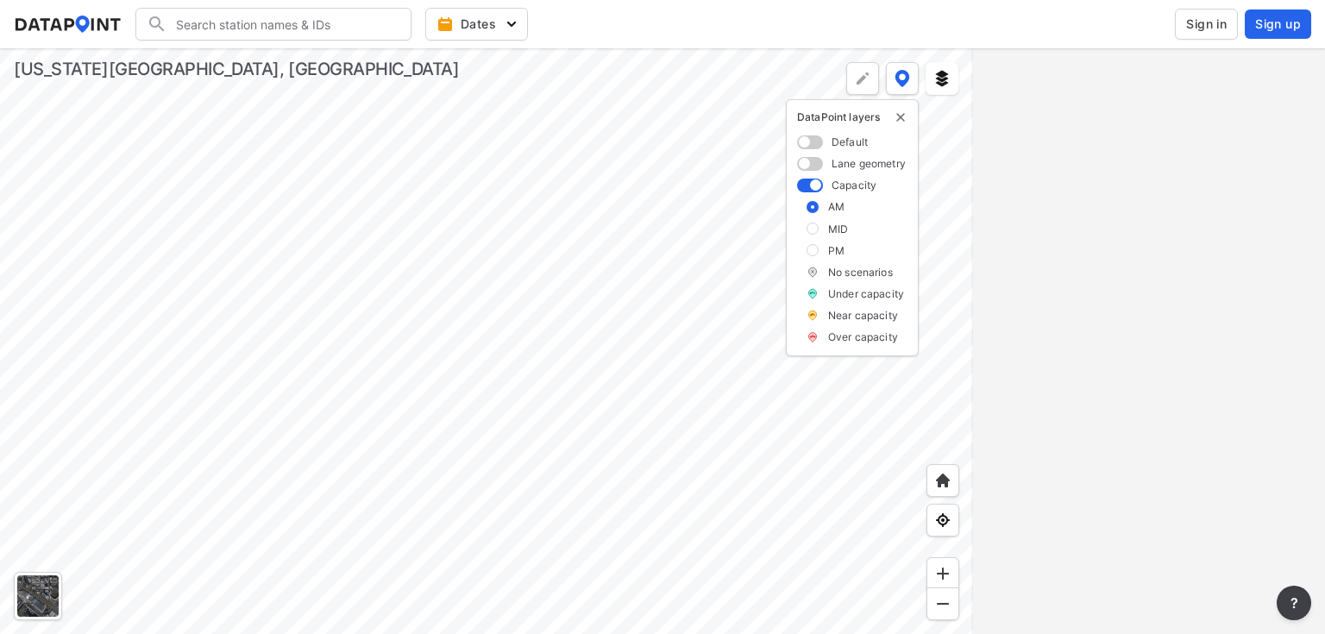
click at [298, 64] on div at bounding box center [486, 341] width 973 height 586
click at [856, 497] on div at bounding box center [486, 341] width 973 height 586
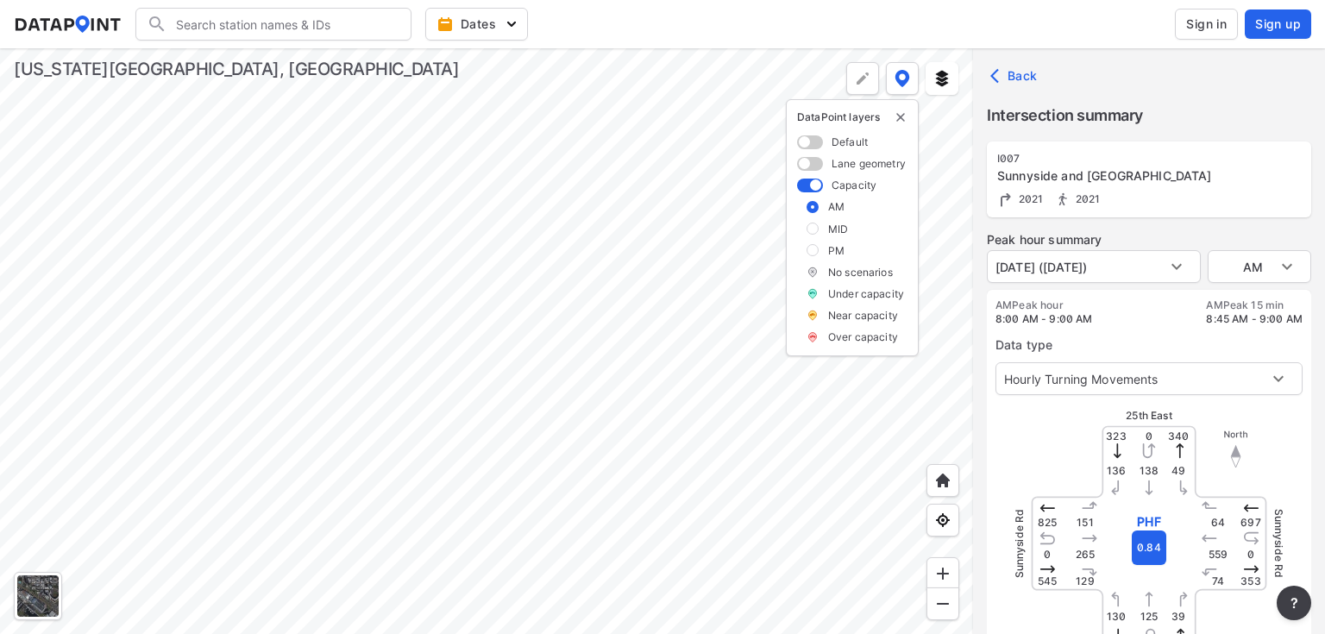
type input "3032"
click at [1177, 265] on body "Search Please enter a search term. Dates Sign in Sign up Import Data Templates …" at bounding box center [662, 317] width 1325 height 634
click at [1177, 265] on div at bounding box center [662, 317] width 1325 height 634
click at [1263, 277] on body "Search Please enter a search term. Dates Sign in Sign up Import Data Templates …" at bounding box center [662, 317] width 1325 height 634
click at [1266, 266] on li "AM" at bounding box center [1258, 266] width 103 height 33
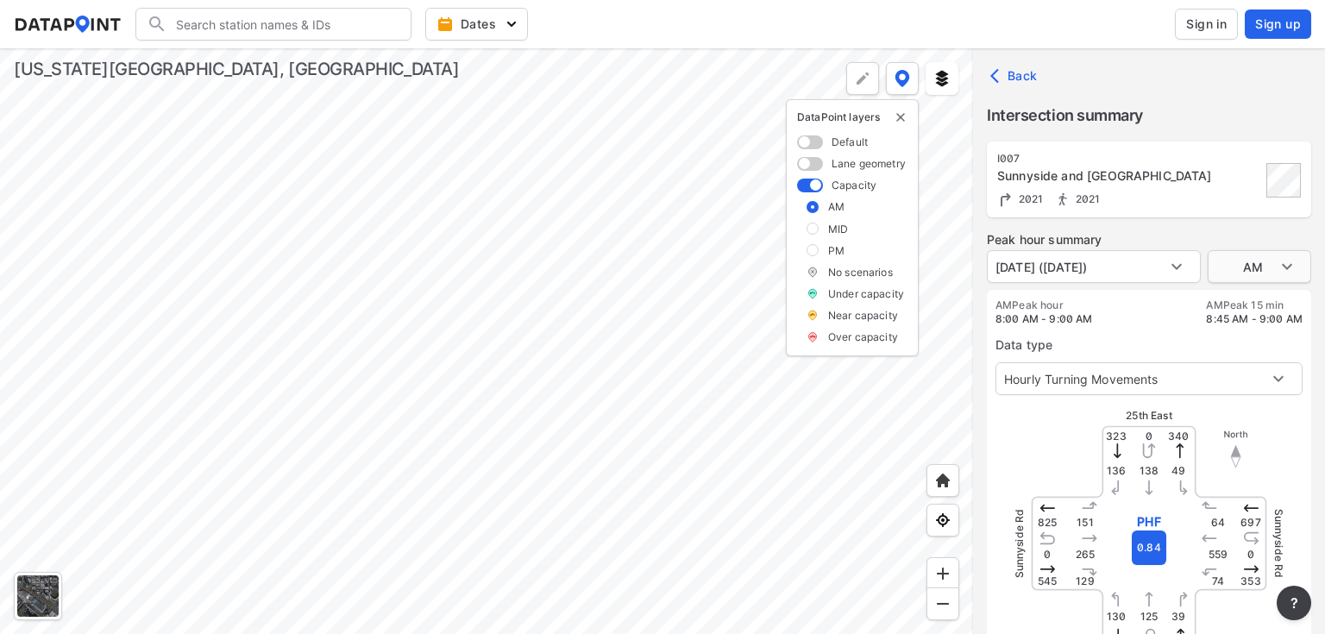
click at [1276, 266] on body "Search Please enter a search term. Dates Sign in Sign up Import Data Templates …" at bounding box center [662, 317] width 1325 height 634
click at [1240, 293] on li "MID" at bounding box center [1258, 299] width 103 height 33
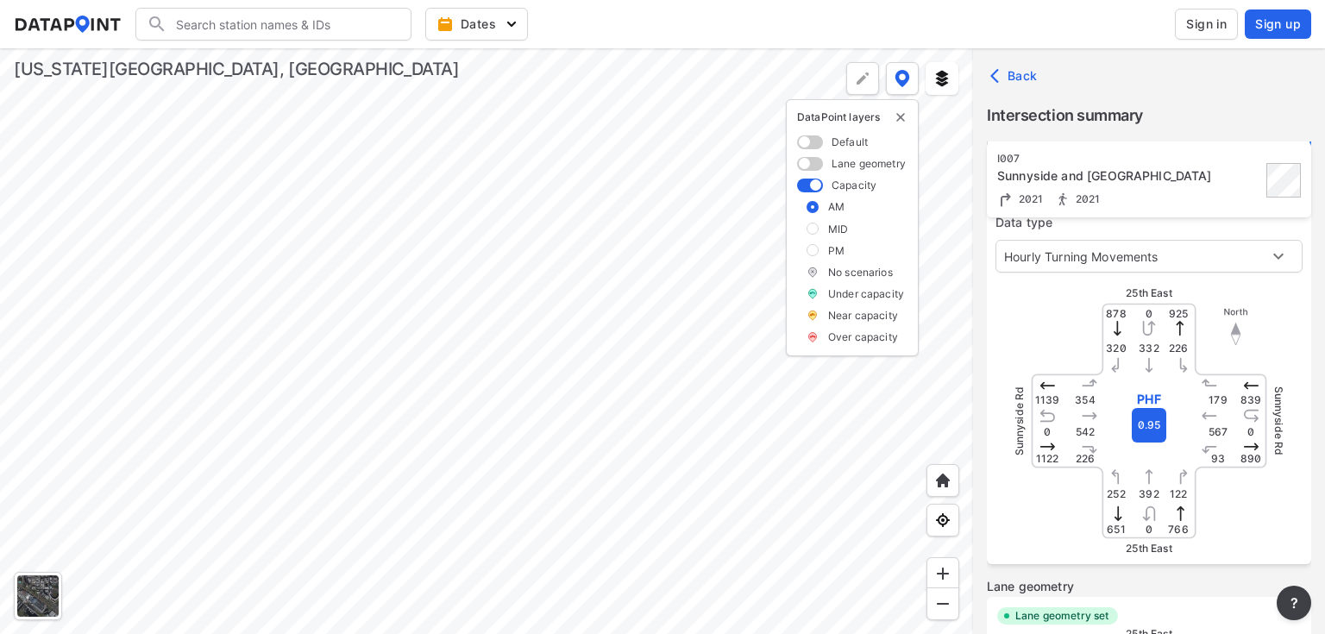
scroll to position [138, 0]
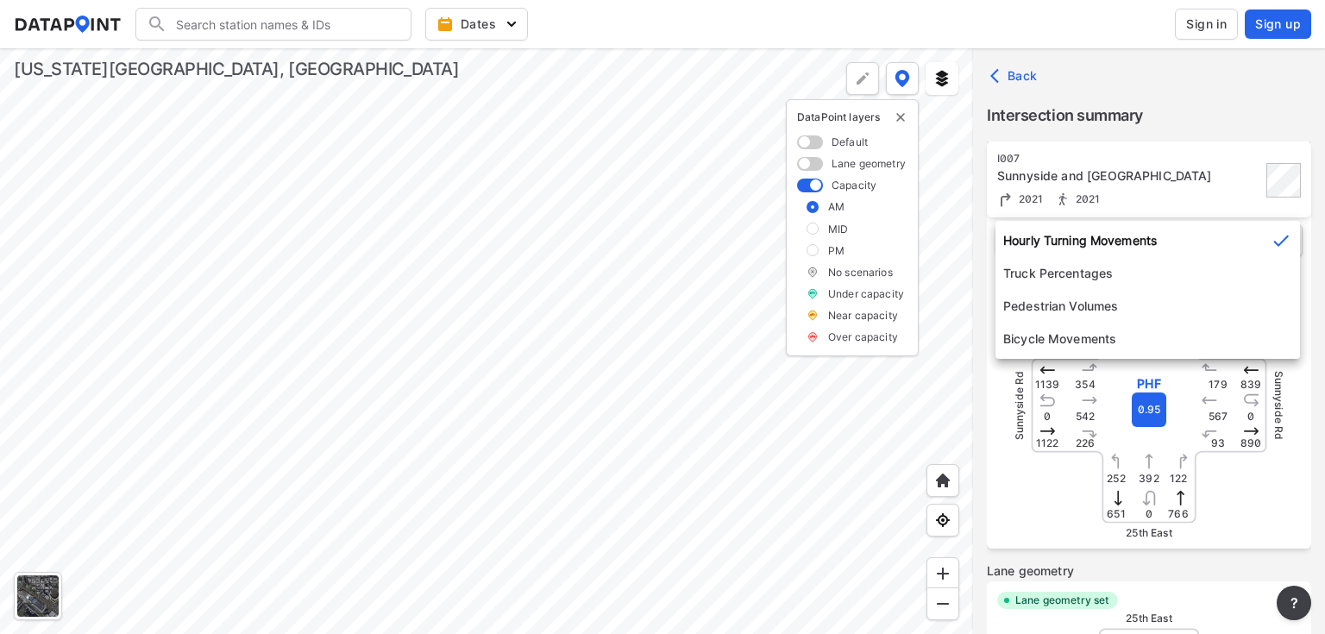
click at [1199, 245] on body "Search Please enter a search term. Dates Sign in Sign up Import Data Templates …" at bounding box center [662, 317] width 1325 height 634
click at [1204, 237] on li "Hourly Turning Movements" at bounding box center [1147, 240] width 304 height 33
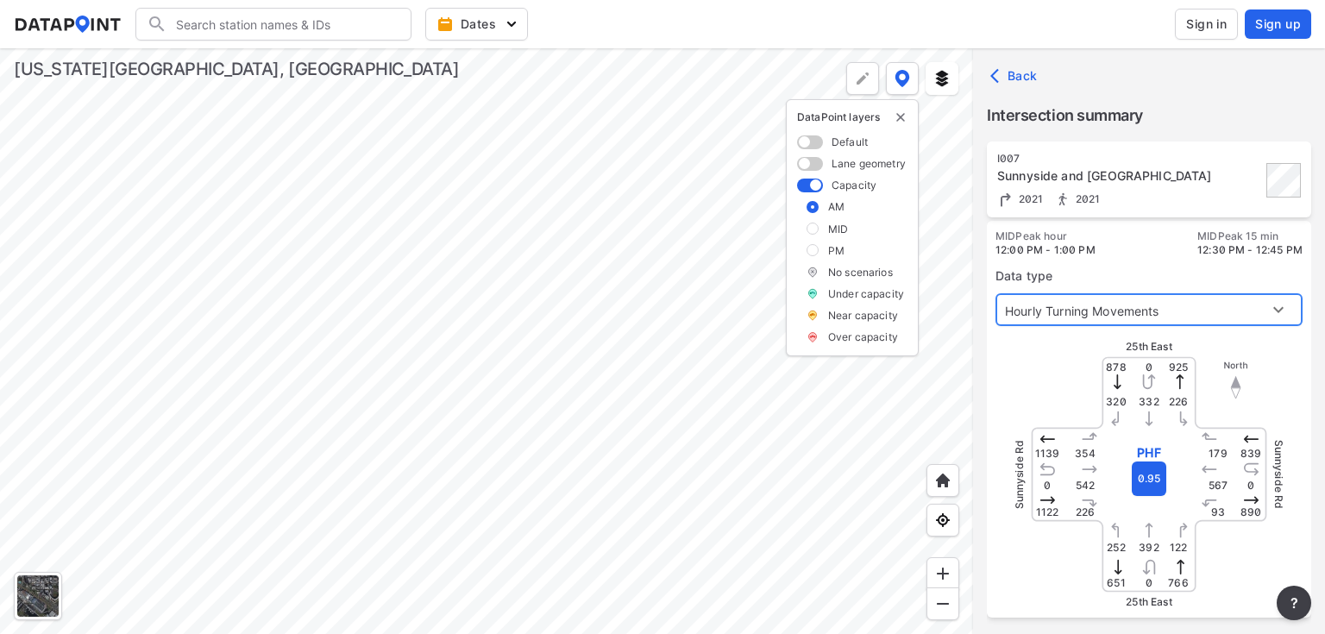
scroll to position [0, 0]
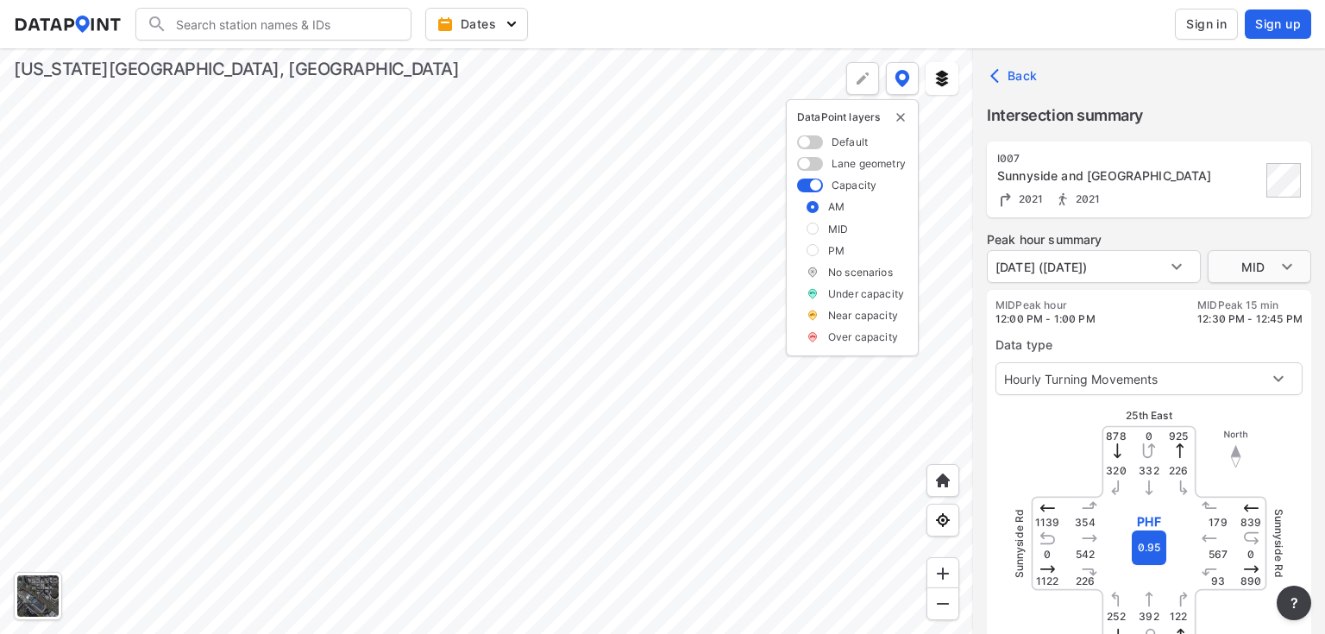
click at [1268, 266] on body "Search Please enter a search term. Dates Sign in Sign up Import Data Templates …" at bounding box center [662, 317] width 1325 height 634
click at [1232, 297] on li "PM" at bounding box center [1258, 299] width 103 height 33
type input "PM"
